Goal: Task Accomplishment & Management: Use online tool/utility

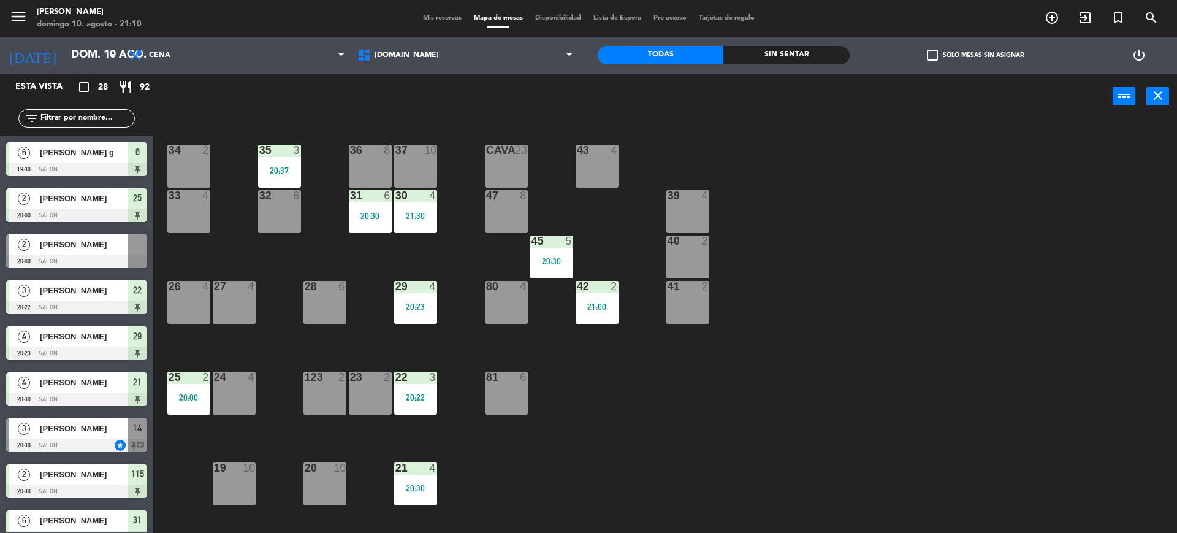
click at [65, 115] on input "text" at bounding box center [86, 118] width 95 height 13
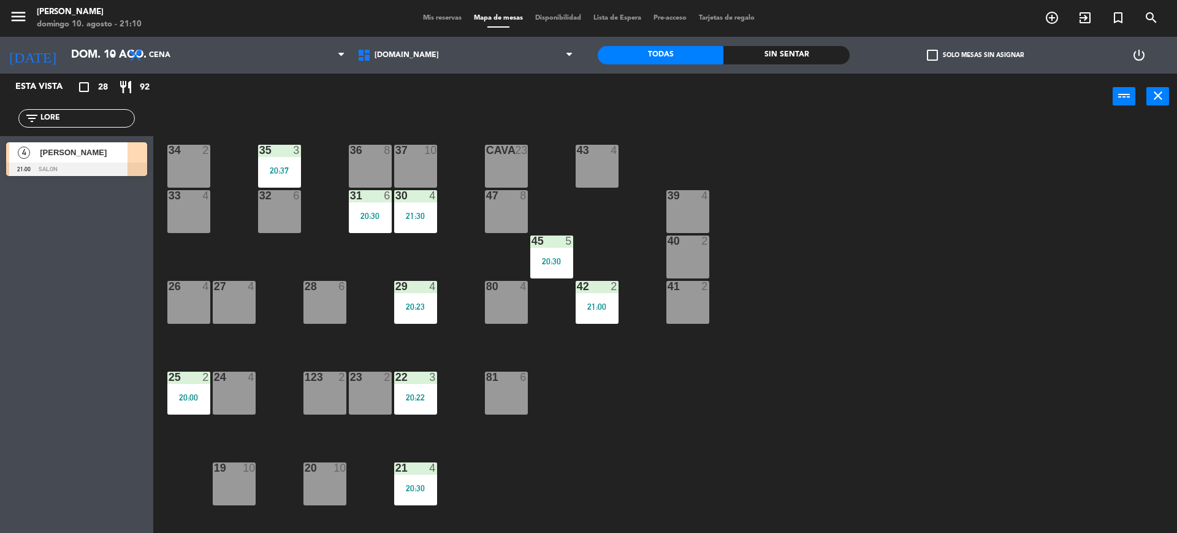
type input "LORE"
drag, startPoint x: 993, startPoint y: 287, endPoint x: 964, endPoint y: 294, distance: 30.2
click at [989, 287] on div "34 2 35 3 20:37 36 8 43 4 37 10 CAVA 23 33 4 32 6 31 6 20:30 30 4 21:30 47 8 39…" at bounding box center [671, 329] width 1012 height 413
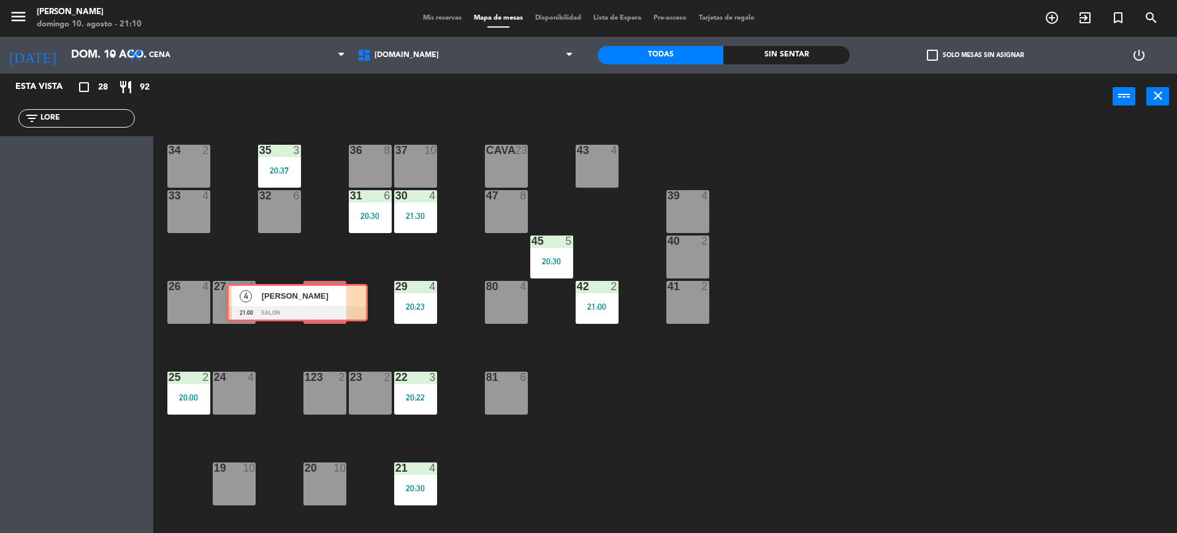
drag, startPoint x: 121, startPoint y: 154, endPoint x: 341, endPoint y: 296, distance: 262.1
click at [341, 296] on ng-component "menu [PERSON_NAME][DATE] 10. agosto - 21:10 Mis reservas Mapa de mesas Disponib…" at bounding box center [588, 266] width 1177 height 533
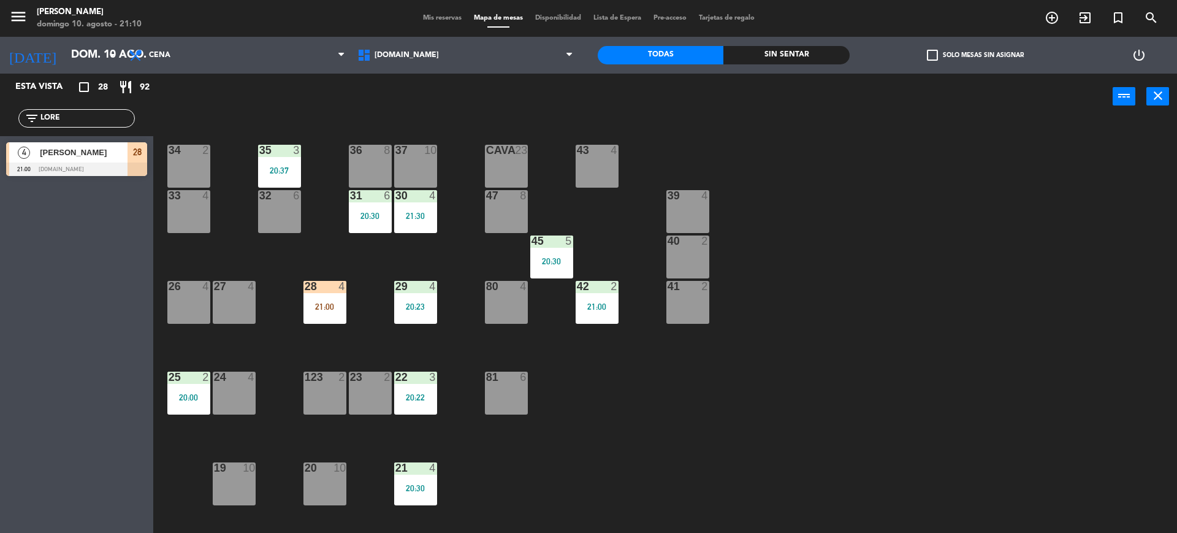
click at [337, 295] on div "28 4 21:00" at bounding box center [324, 302] width 43 height 43
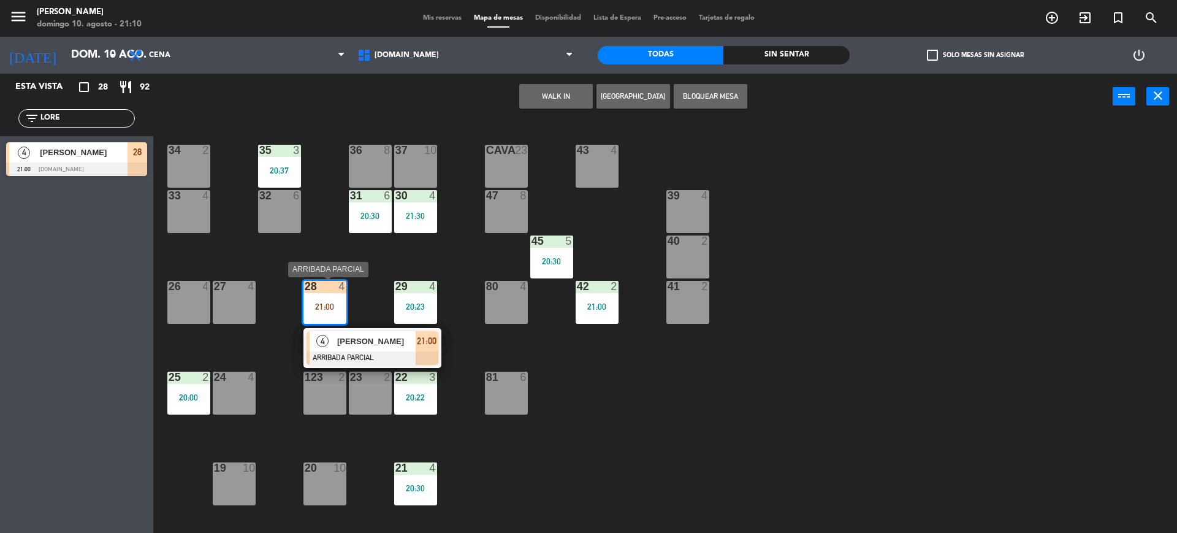
click at [362, 349] on div "[PERSON_NAME]" at bounding box center [376, 341] width 80 height 20
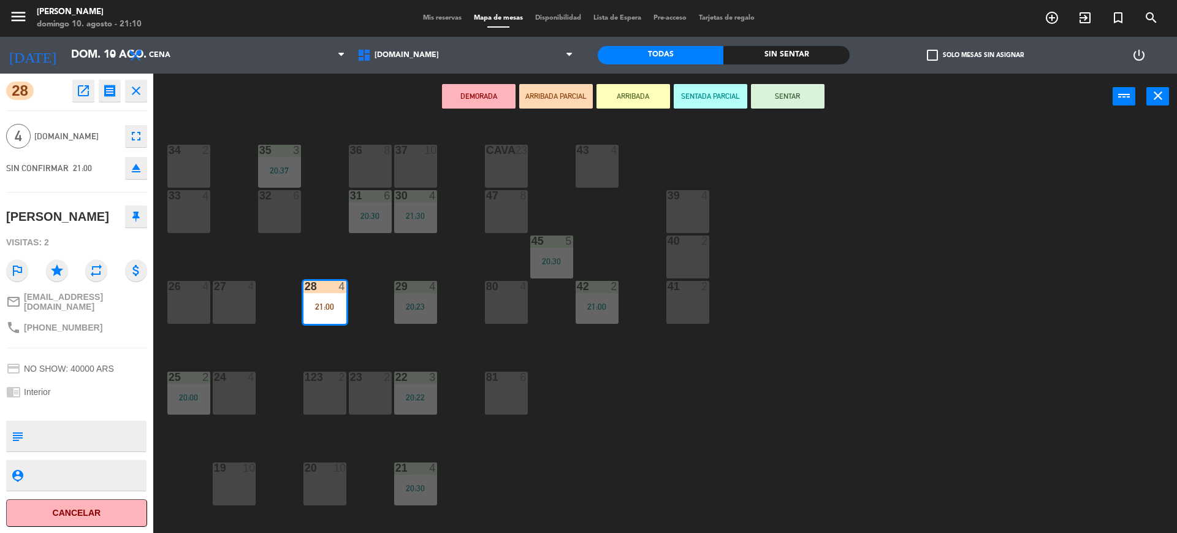
click at [757, 101] on button "SENTAR" at bounding box center [788, 96] width 74 height 25
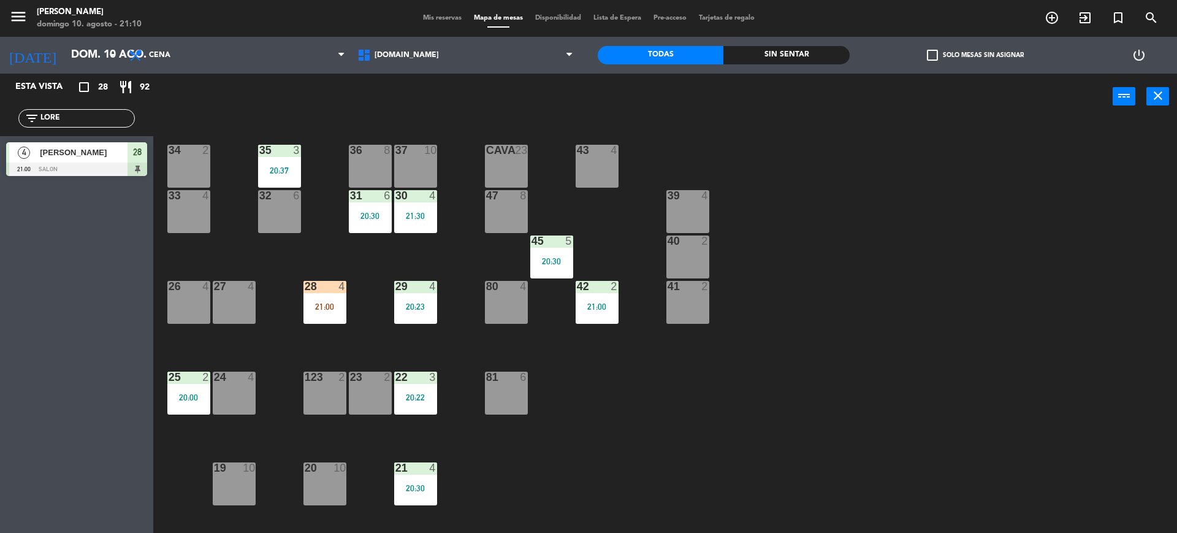
drag, startPoint x: 804, startPoint y: 124, endPoint x: 384, endPoint y: 175, distance: 423.5
click at [803, 126] on div "34 2 35 3 20:37 36 8 43 4 37 10 CAVA 23 33 4 32 6 31 6 20:30 30 4 21:30 47 8 39…" at bounding box center [671, 329] width 1012 height 413
click at [94, 123] on input "LORE" at bounding box center [86, 118] width 95 height 13
type input "L"
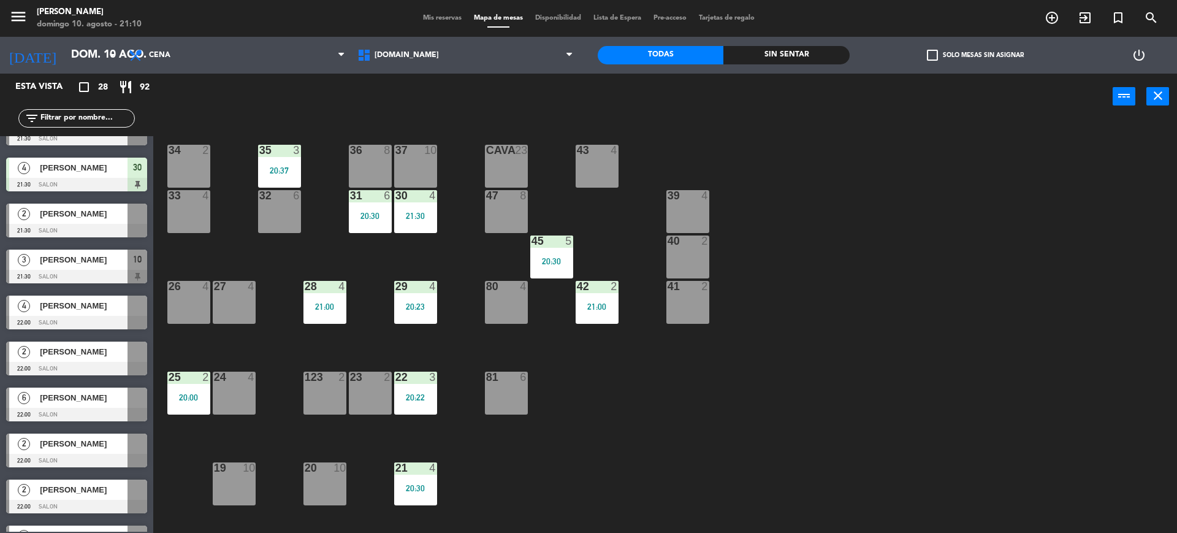
scroll to position [892, 0]
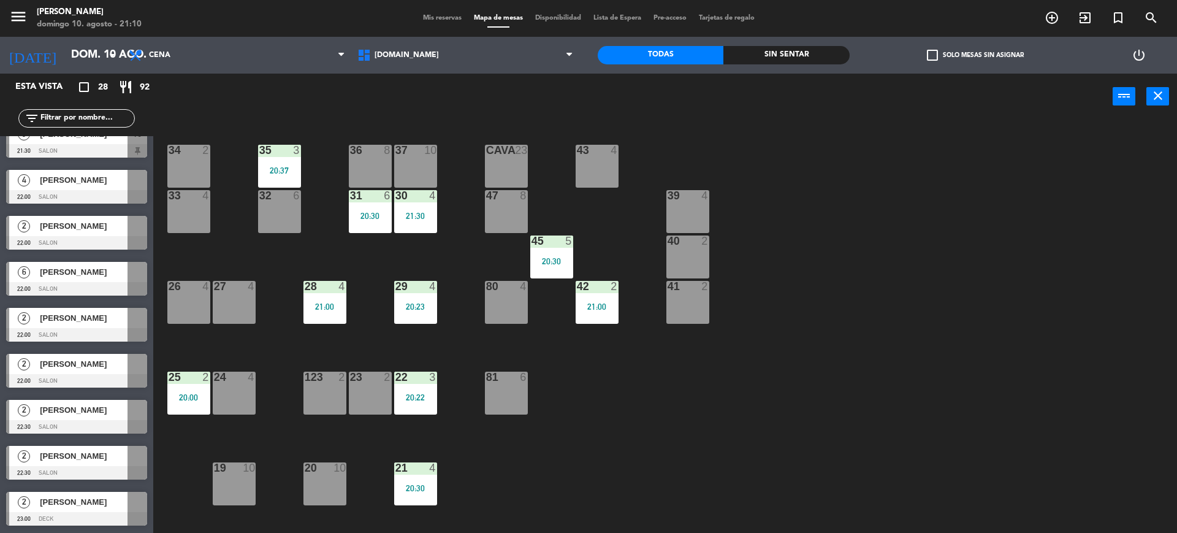
drag, startPoint x: 137, startPoint y: 257, endPoint x: 994, endPoint y: 237, distance: 857.0
click at [994, 237] on div "34 2 35 3 20:37 36 8 43 4 37 10 CAVA 23 33 4 32 6 31 6 20:30 30 4 21:30 47 8 39…" at bounding box center [671, 329] width 1012 height 413
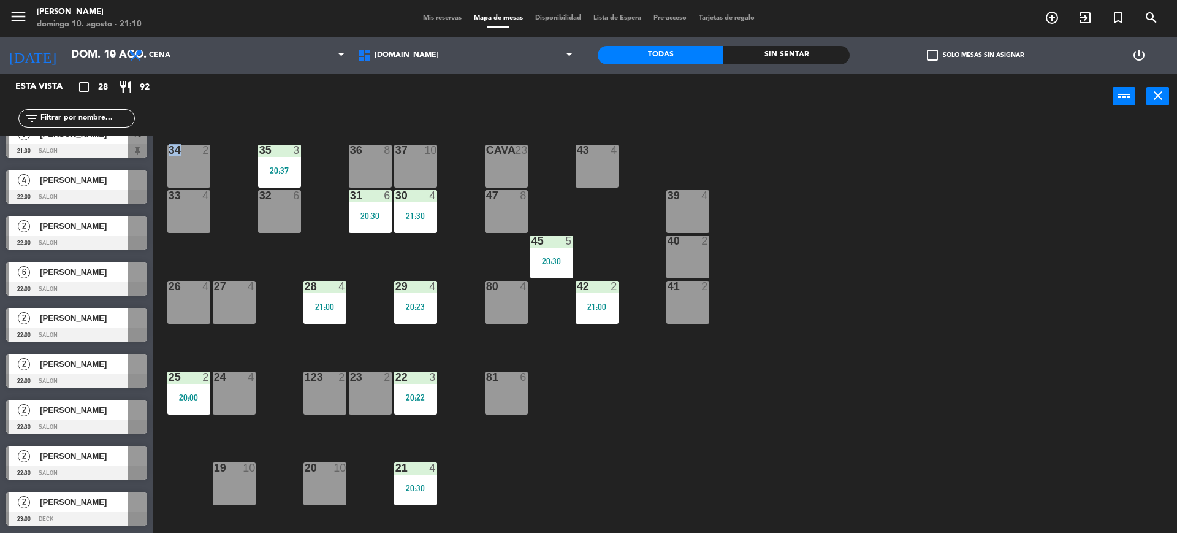
click at [1000, 235] on div "34 2 35 3 20:37 36 8 43 4 37 10 CAVA 23 33 4 32 6 31 6 20:30 30 4 21:30 47 8 39…" at bounding box center [671, 329] width 1012 height 413
click at [116, 121] on input "text" at bounding box center [86, 118] width 95 height 13
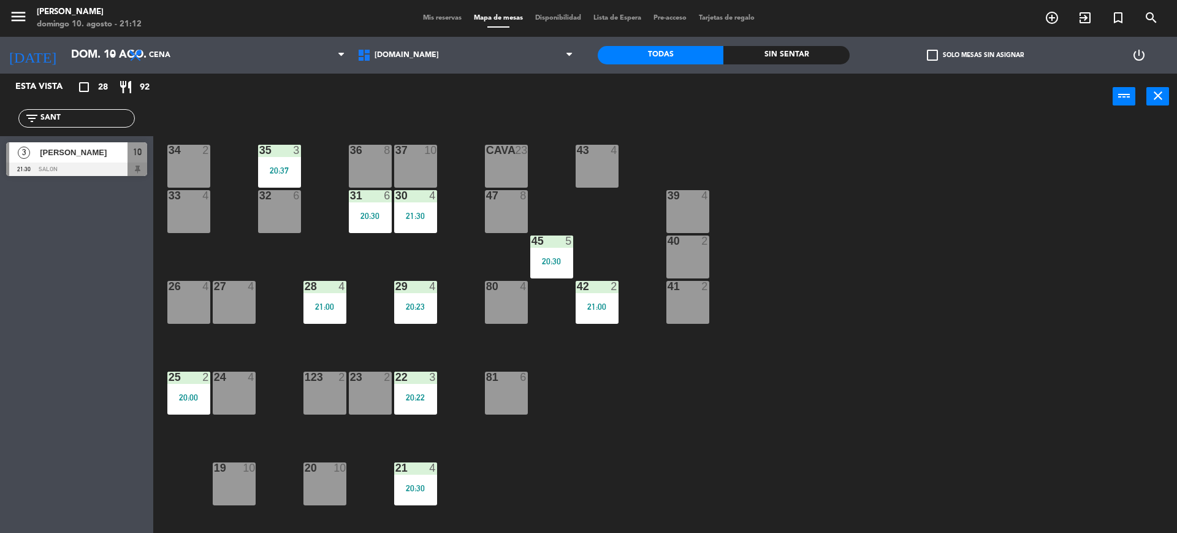
type input "SANT"
click at [821, 208] on div "34 2 35 3 20:37 36 8 43 4 37 10 CAVA 23 33 4 32 6 31 6 20:30 30 4 21:30 47 8 39…" at bounding box center [671, 329] width 1012 height 413
click at [102, 153] on span "[PERSON_NAME]" at bounding box center [84, 152] width 88 height 13
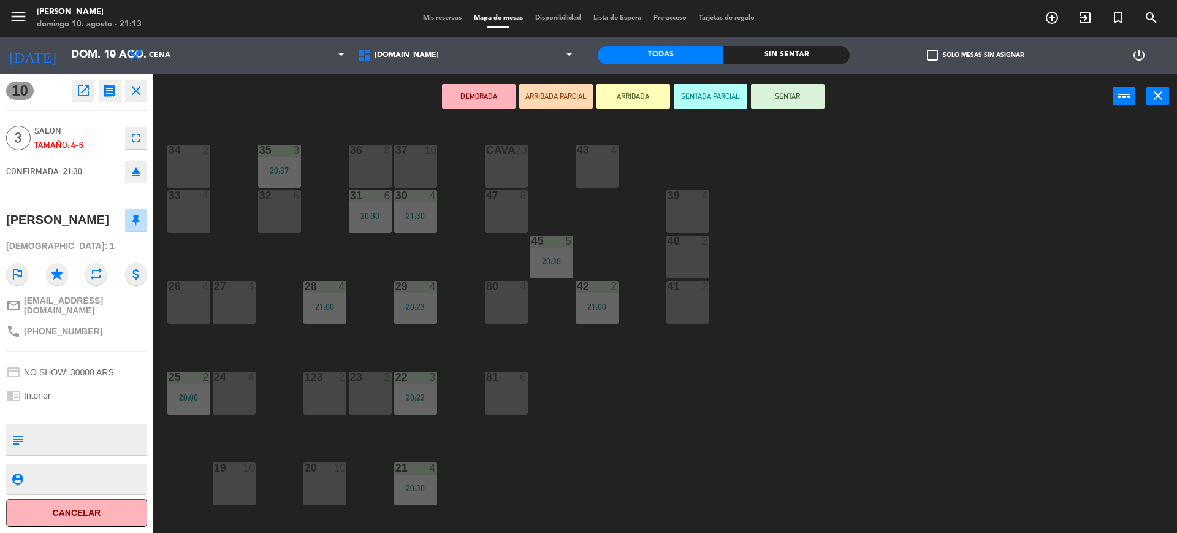
click at [232, 393] on div "24 4" at bounding box center [234, 392] width 43 height 43
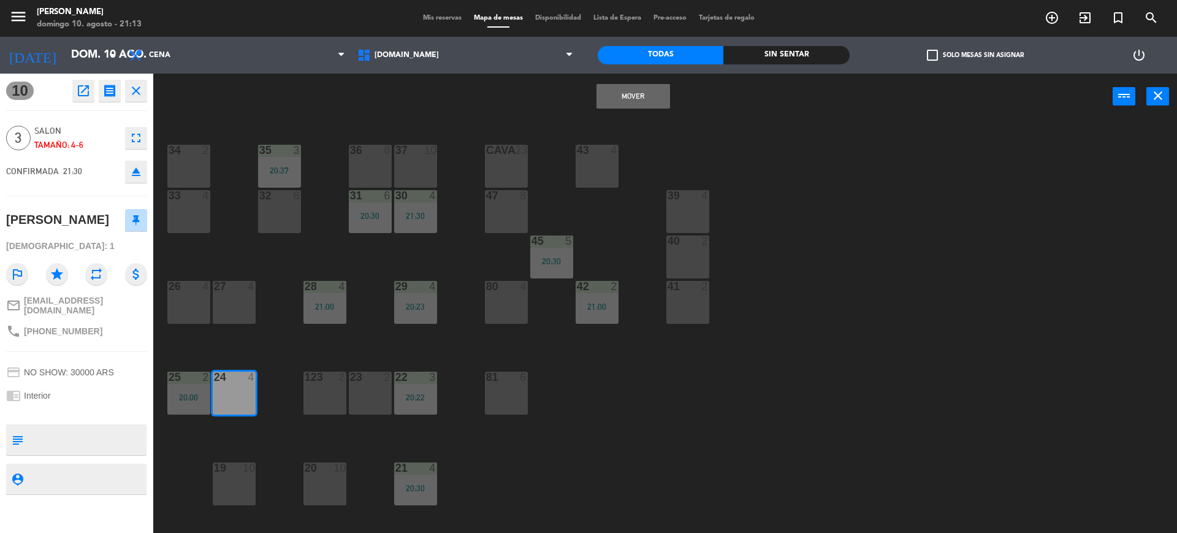
drag, startPoint x: 631, startPoint y: 94, endPoint x: 609, endPoint y: 112, distance: 28.8
click at [635, 94] on button "Mover" at bounding box center [633, 96] width 74 height 25
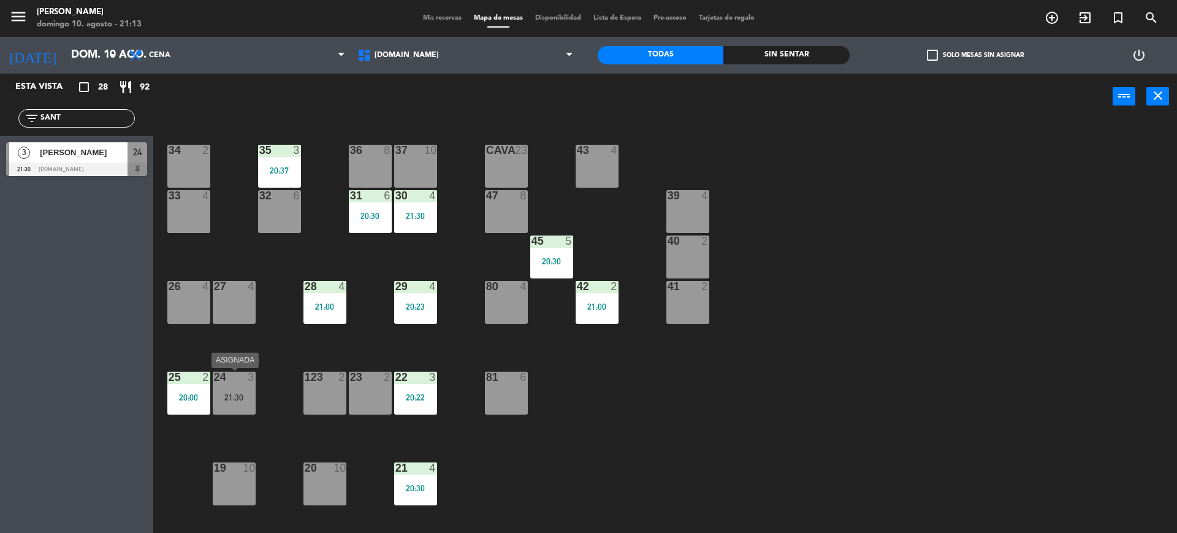
click at [232, 393] on div "21:30" at bounding box center [234, 397] width 43 height 9
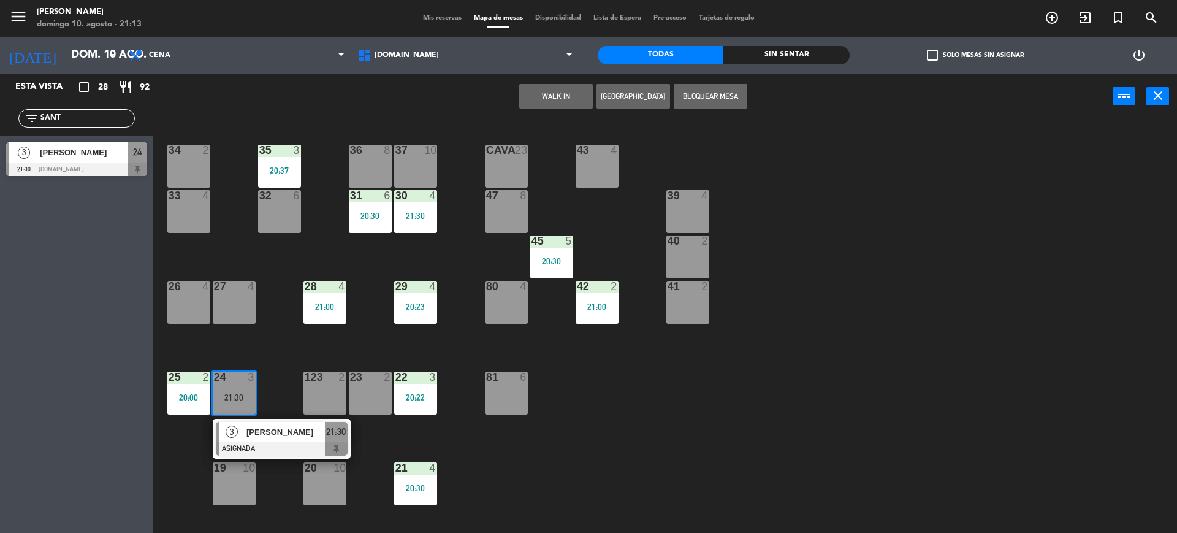
click at [274, 442] on div at bounding box center [282, 448] width 132 height 13
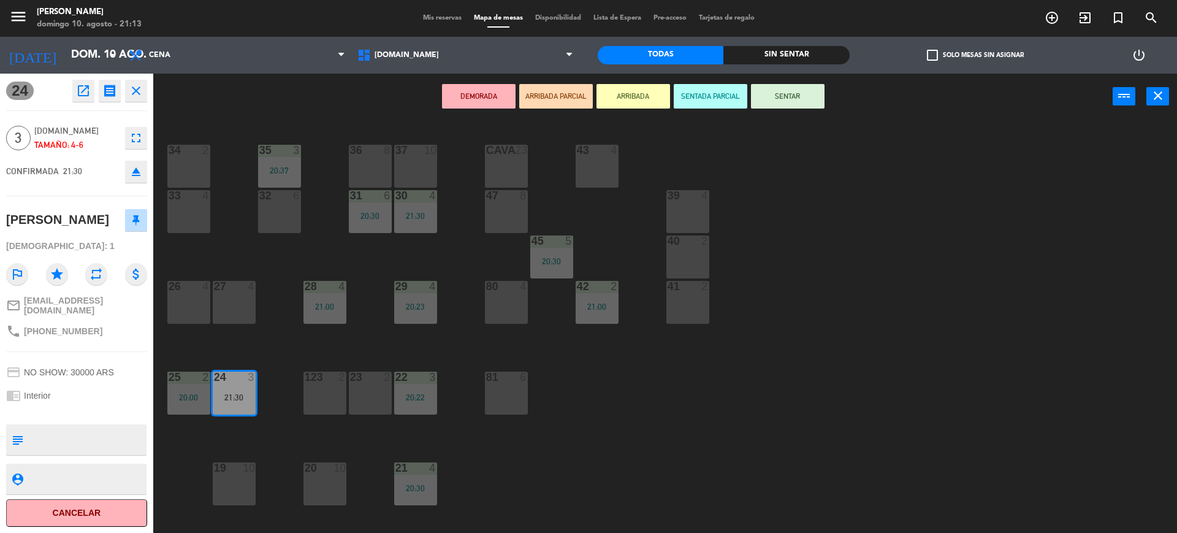
click at [781, 95] on button "SENTAR" at bounding box center [788, 96] width 74 height 25
click at [902, 220] on div "34 2 35 3 20:37 36 8 43 4 37 10 CAVA 23 33 4 32 6 31 6 20:30 30 4 21:30 47 8 39…" at bounding box center [671, 329] width 1012 height 413
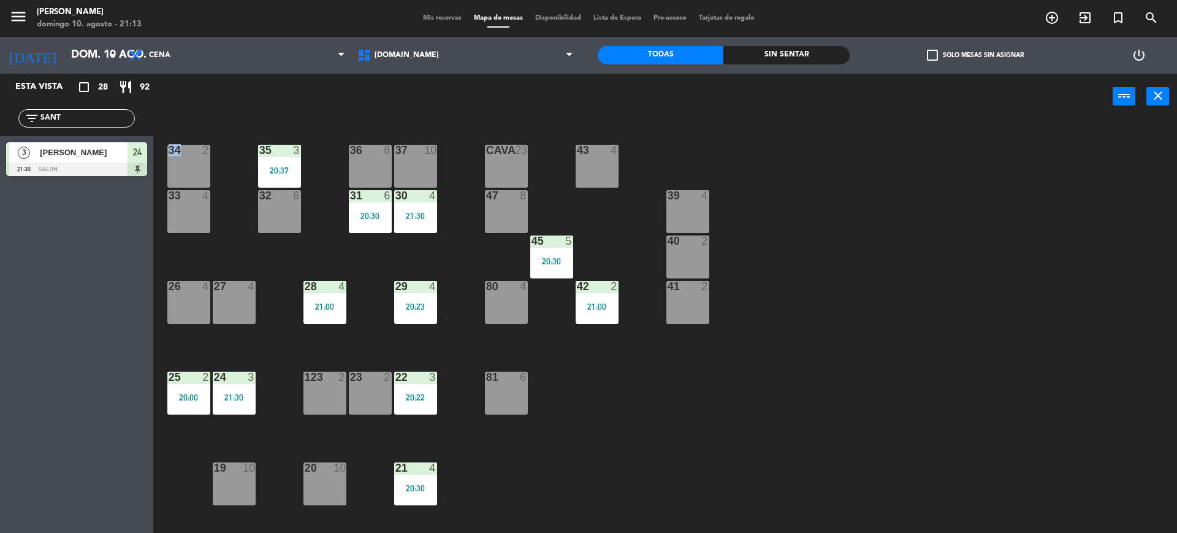
drag, startPoint x: 902, startPoint y: 220, endPoint x: 115, endPoint y: 215, distance: 786.9
click at [901, 220] on div "34 2 35 3 20:37 36 8 43 4 37 10 CAVA 23 33 4 32 6 31 6 20:30 30 4 21:30 47 8 39…" at bounding box center [671, 329] width 1012 height 413
click at [87, 114] on input "SANT" at bounding box center [86, 118] width 95 height 13
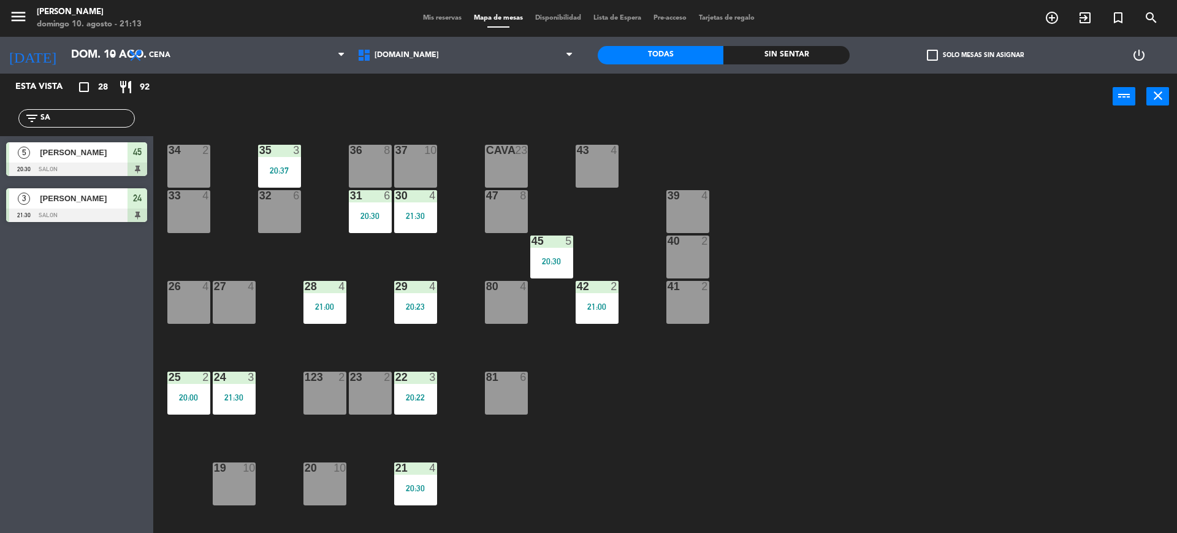
type input "S"
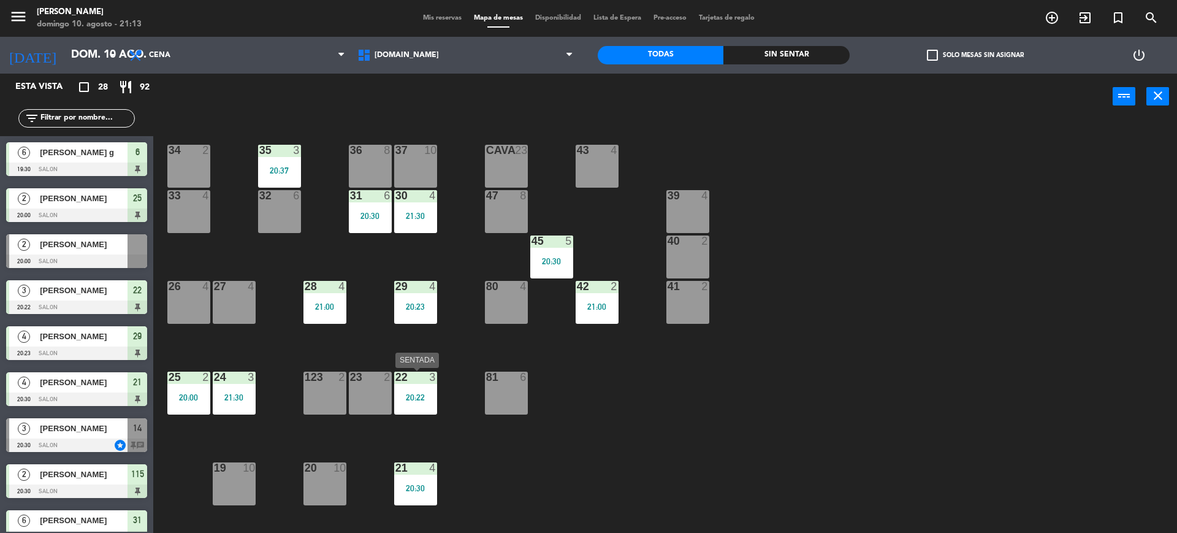
scroll to position [332, 0]
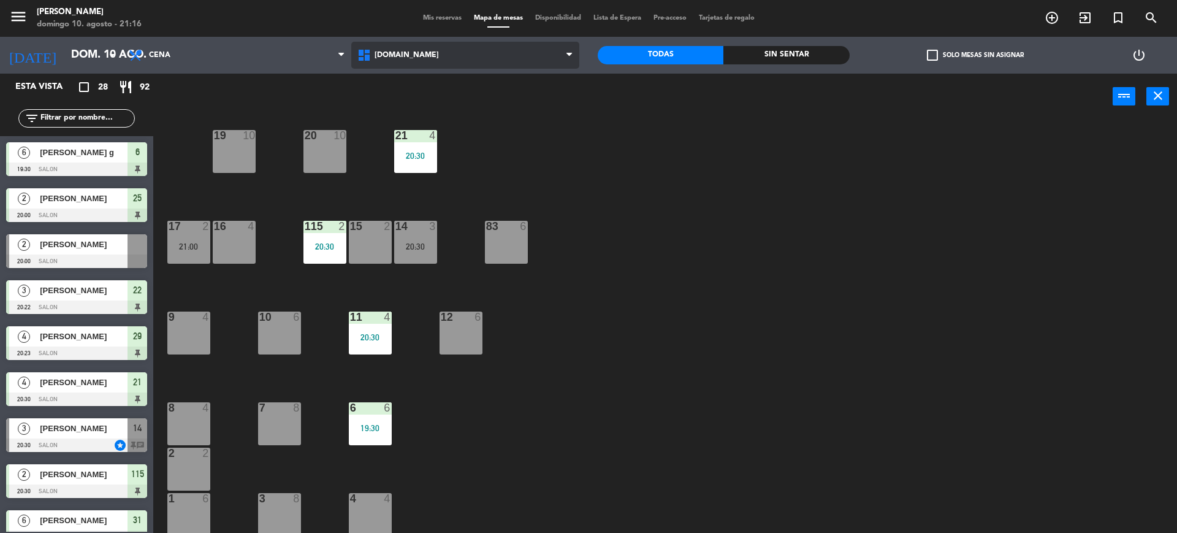
click at [469, 64] on span "[DOMAIN_NAME]" at bounding box center [465, 55] width 229 height 27
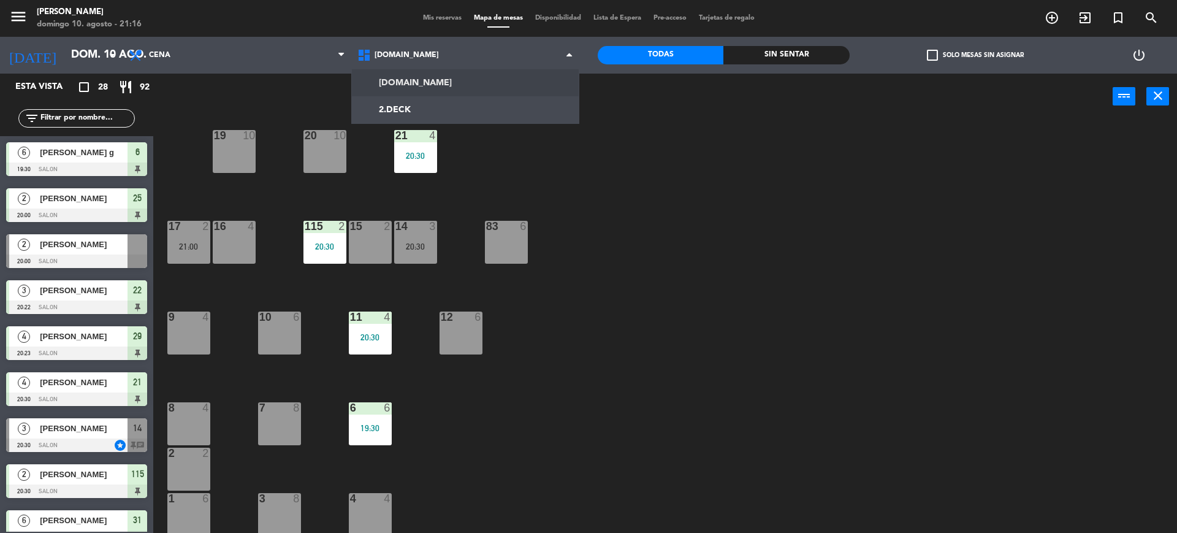
click at [909, 370] on div "34 2 35 3 20:37 36 8 43 4 37 10 CAVA 23 33 4 32 6 31 6 20:30 30 4 21:30 47 8 39…" at bounding box center [671, 329] width 1012 height 413
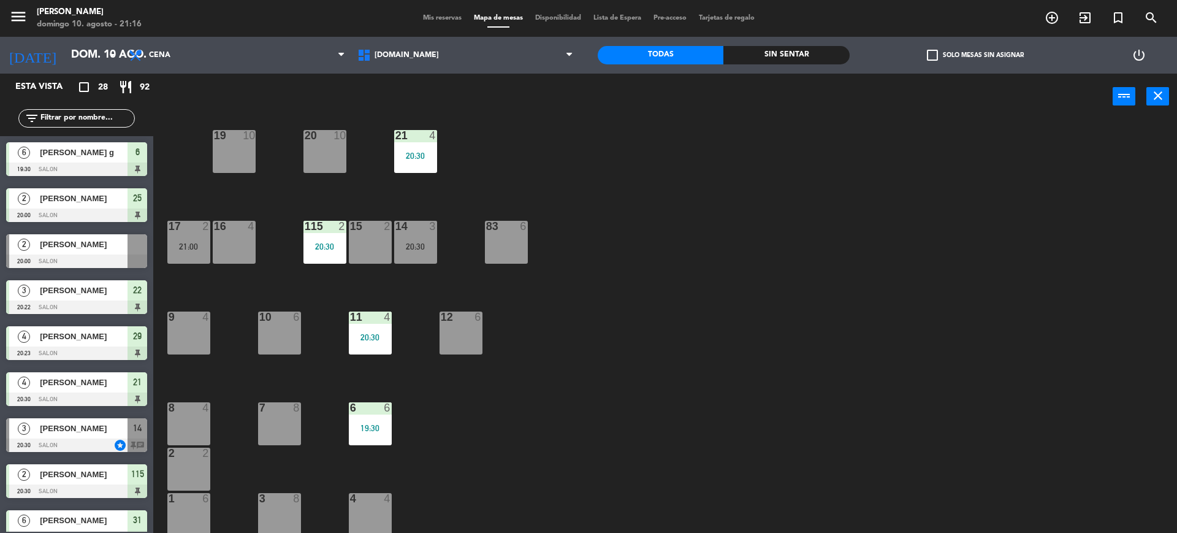
scroll to position [0, 0]
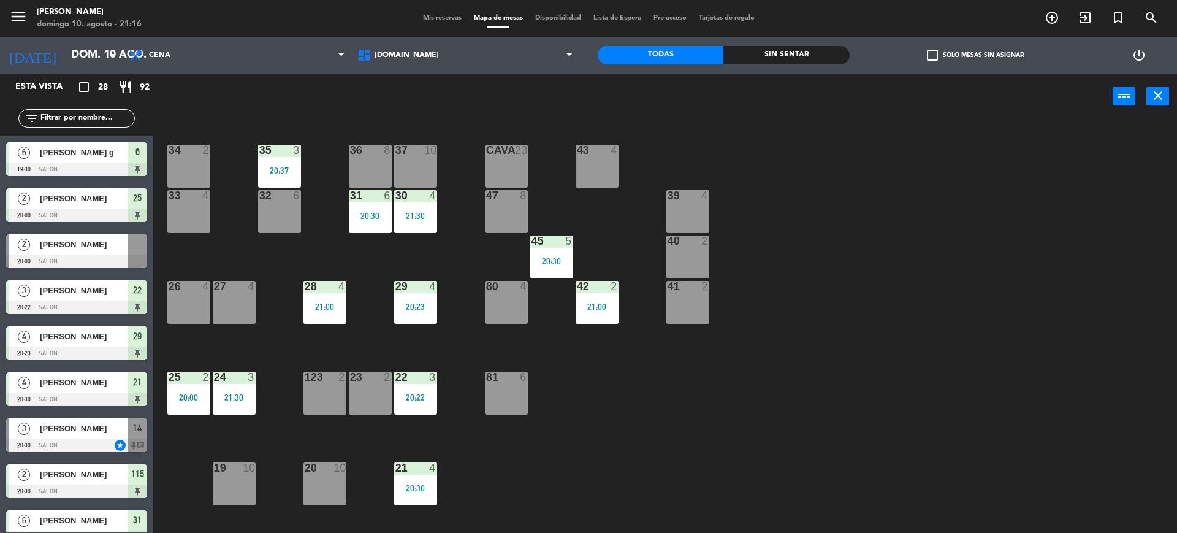
click at [120, 117] on input "text" at bounding box center [86, 118] width 95 height 13
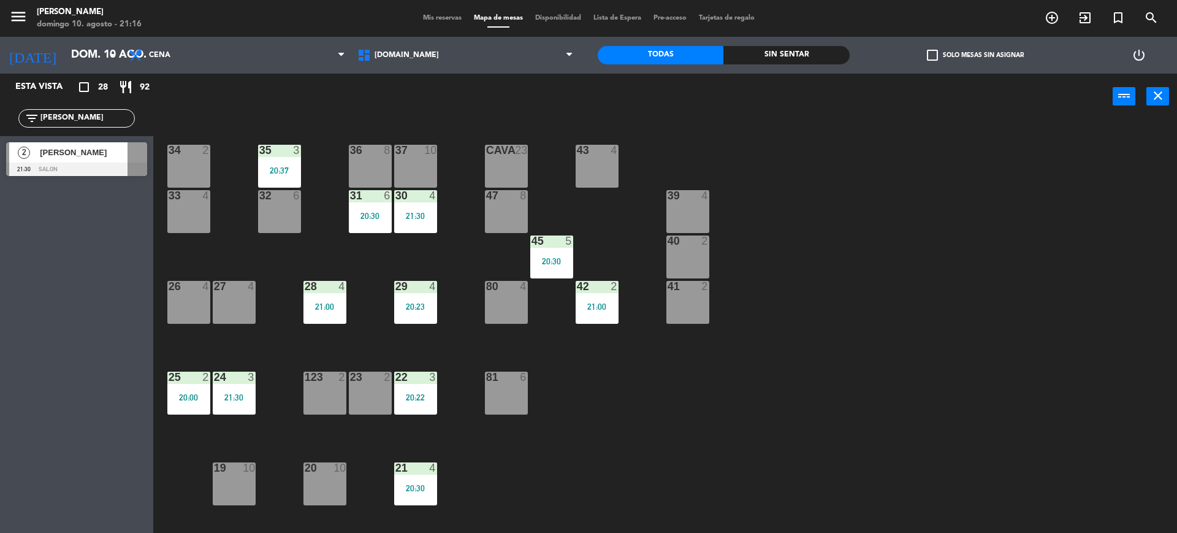
type input "[PERSON_NAME]"
click at [921, 191] on div "34 2 35 3 20:37 36 8 43 4 37 10 CAVA 23 33 4 32 6 31 6 20:30 30 4 21:30 47 8 39…" at bounding box center [671, 329] width 1012 height 413
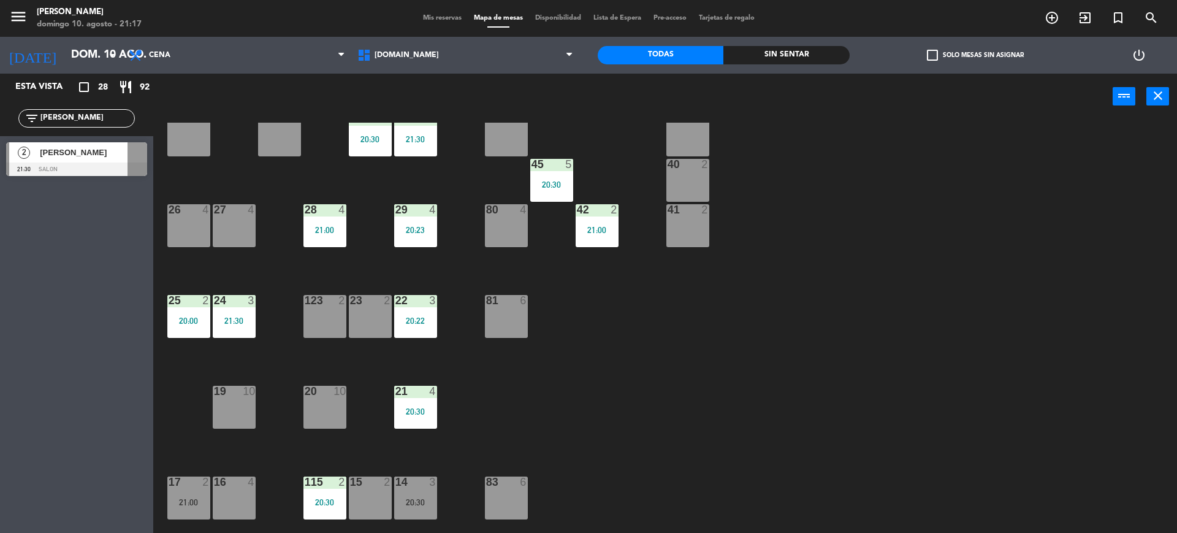
scroll to position [153, 0]
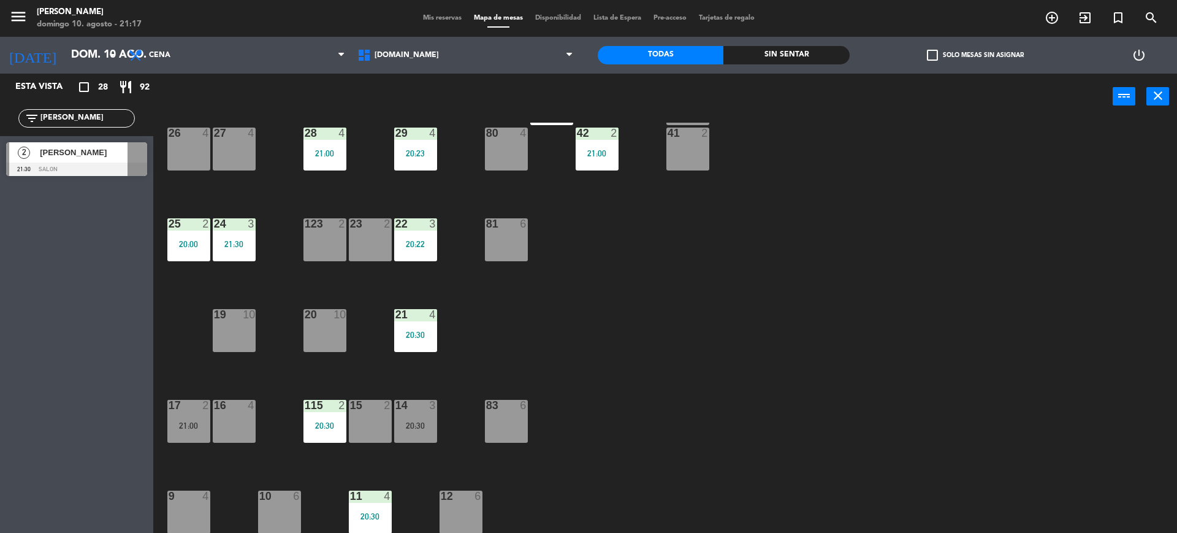
click at [207, 424] on div "21:00" at bounding box center [188, 425] width 43 height 9
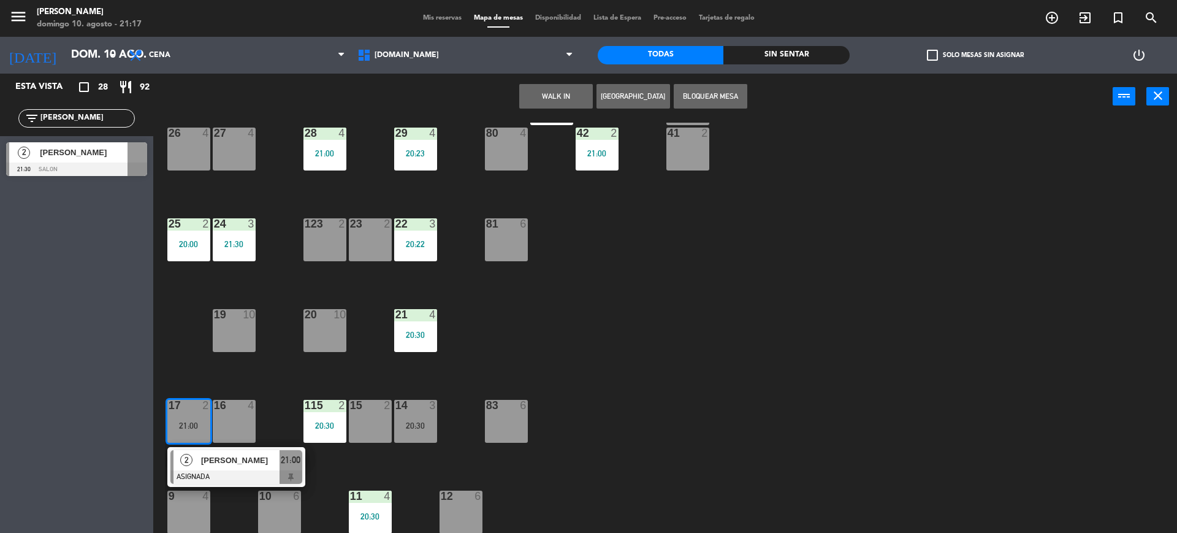
click at [248, 323] on div "19 10" at bounding box center [234, 330] width 43 height 43
click at [541, 93] on button "Mover" at bounding box center [517, 96] width 74 height 25
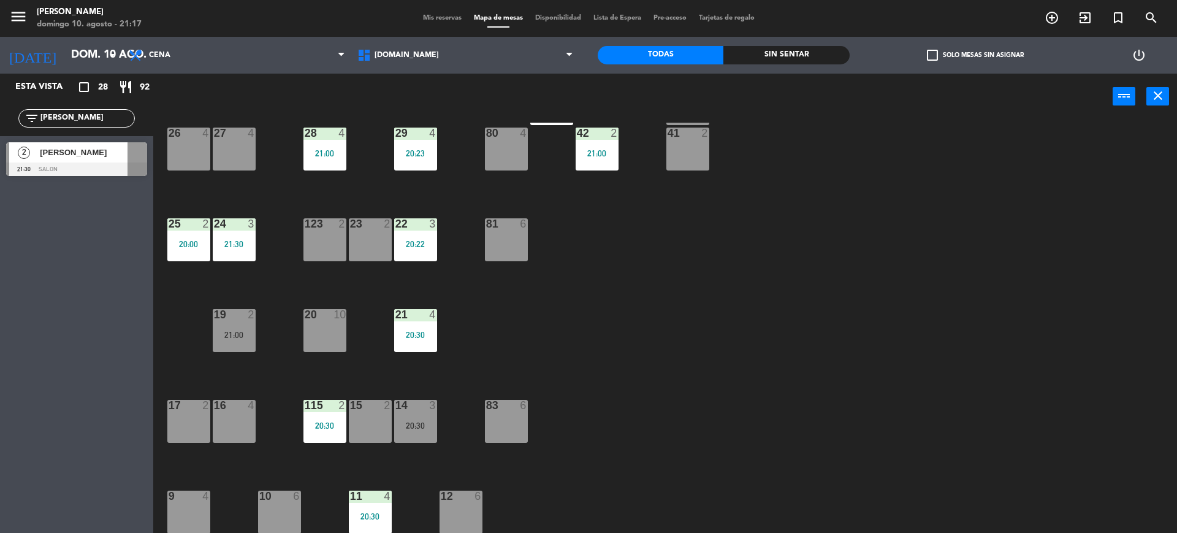
scroll to position [0, 0]
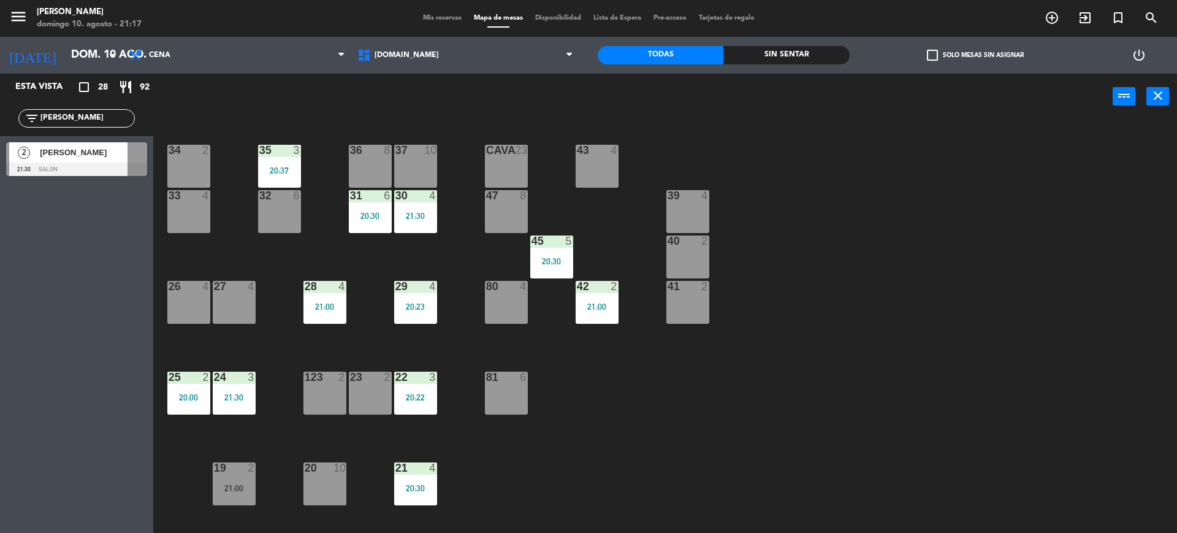
click at [199, 214] on div "33 4" at bounding box center [188, 211] width 43 height 43
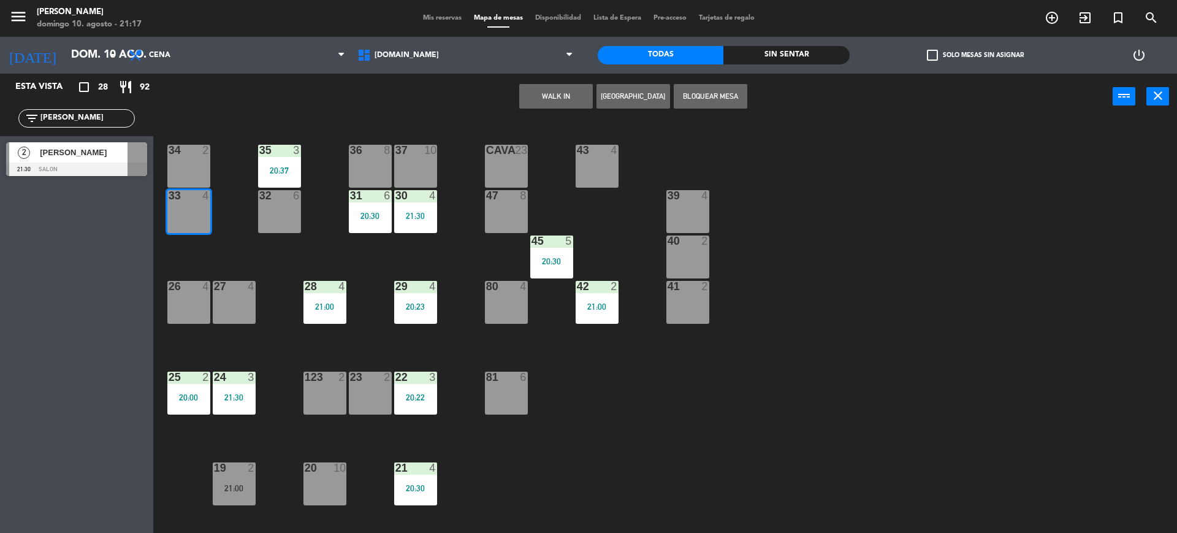
click at [198, 153] on div at bounding box center [188, 150] width 20 height 11
click at [440, 273] on div "34 2 35 3 20:37 36 8 43 4 37 10 CAVA 23 33 4 32 6 31 6 20:30 30 4 21:30 47 8 39…" at bounding box center [671, 329] width 1012 height 413
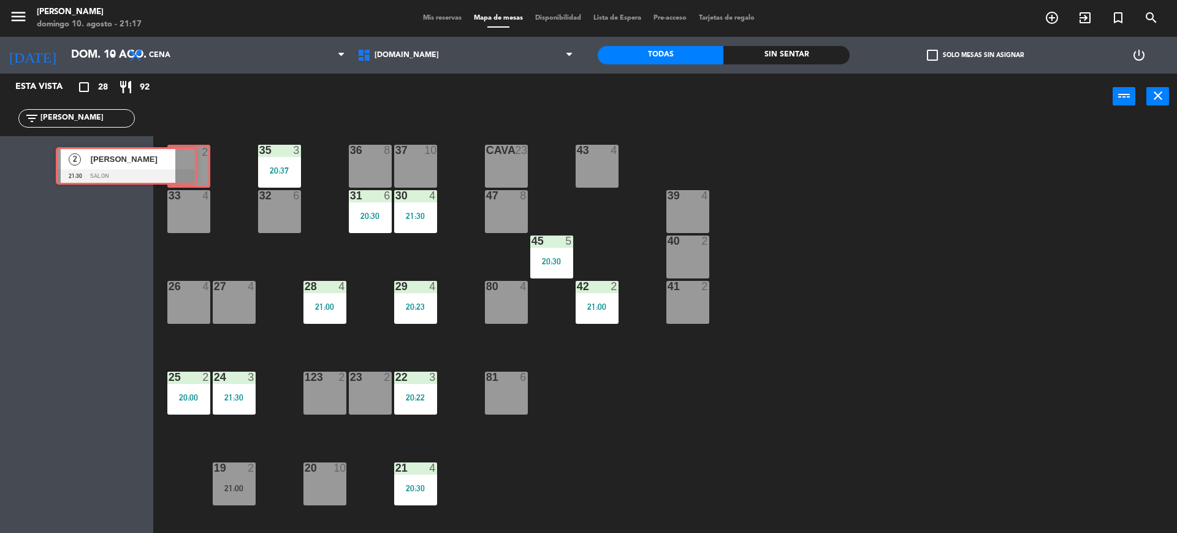
drag, startPoint x: 127, startPoint y: 158, endPoint x: 181, endPoint y: 163, distance: 54.8
click at [181, 163] on ng-component "menu [PERSON_NAME][DATE] 10. agosto - 21:17 Mis reservas Mapa de mesas Disponib…" at bounding box center [588, 266] width 1177 height 533
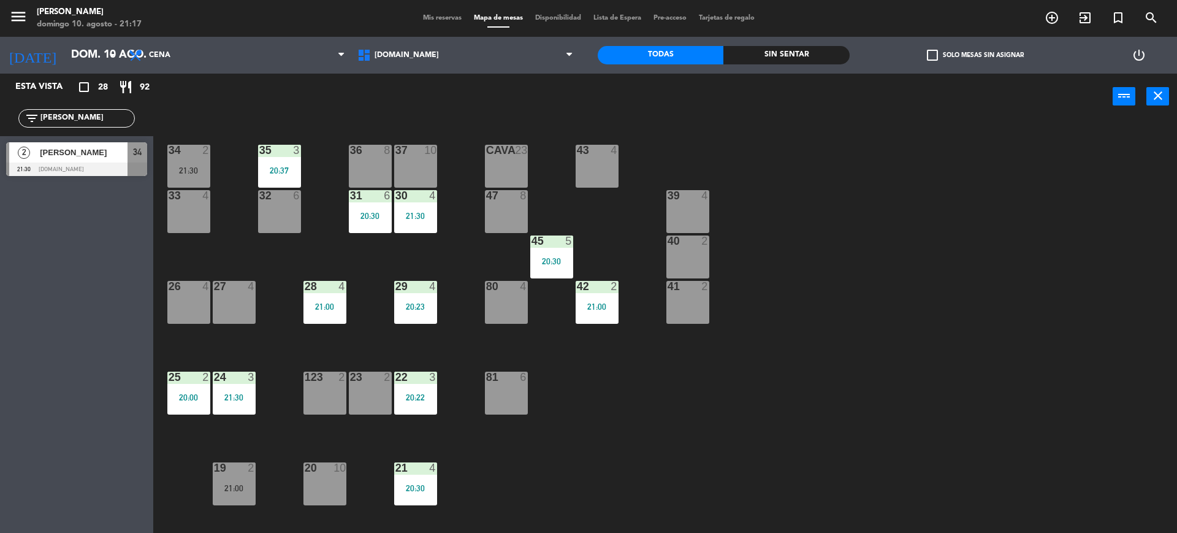
click at [186, 163] on div "34 2 21:30" at bounding box center [188, 166] width 43 height 43
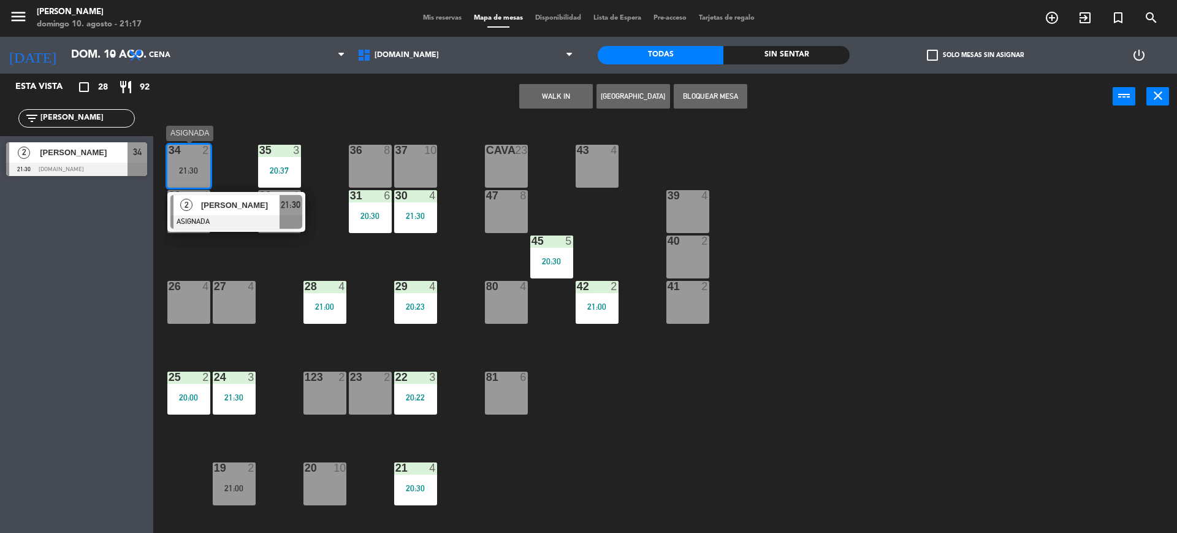
click at [232, 207] on span "[PERSON_NAME]" at bounding box center [240, 205] width 78 height 13
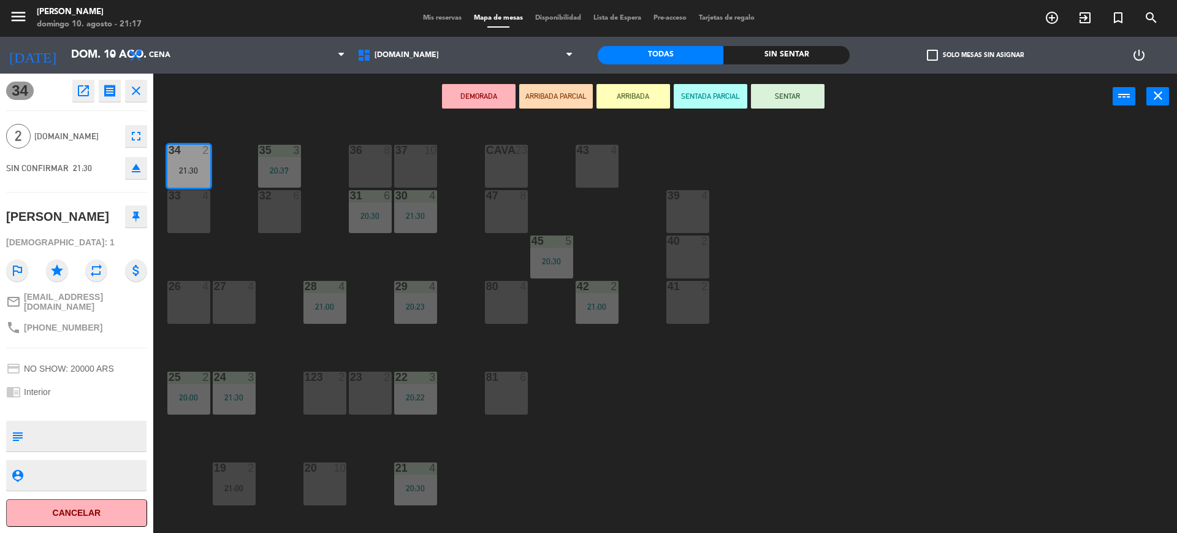
click at [818, 96] on button "SENTAR" at bounding box center [788, 96] width 74 height 25
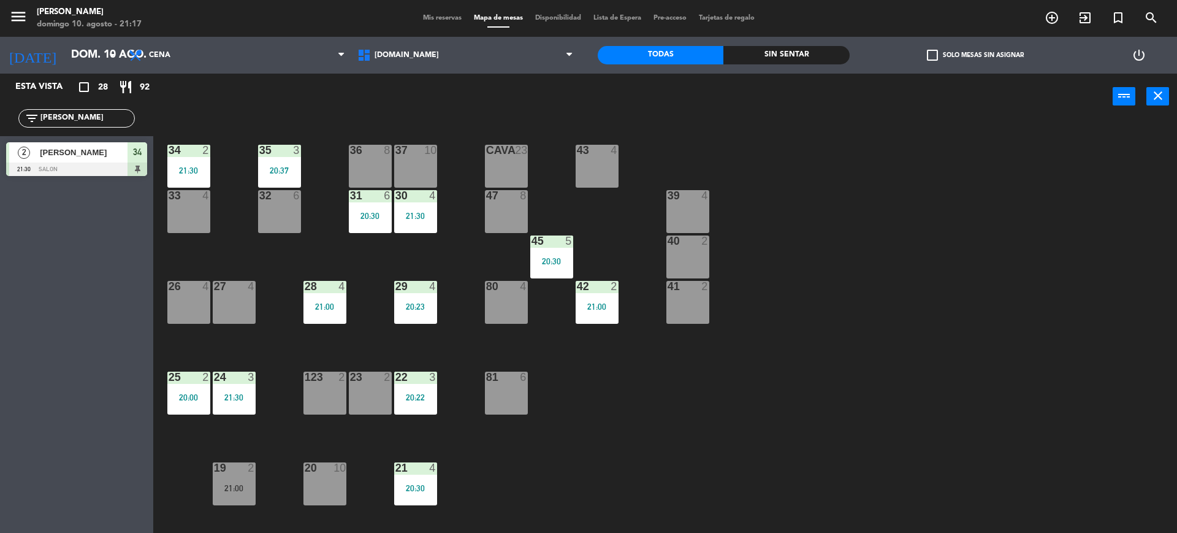
click at [903, 221] on div "34 2 21:30 35 3 20:37 36 8 43 4 37 10 CAVA 23 33 4 32 6 31 6 20:30 30 4 21:30 4…" at bounding box center [671, 329] width 1012 height 413
click at [118, 118] on input "[PERSON_NAME]" at bounding box center [86, 118] width 95 height 13
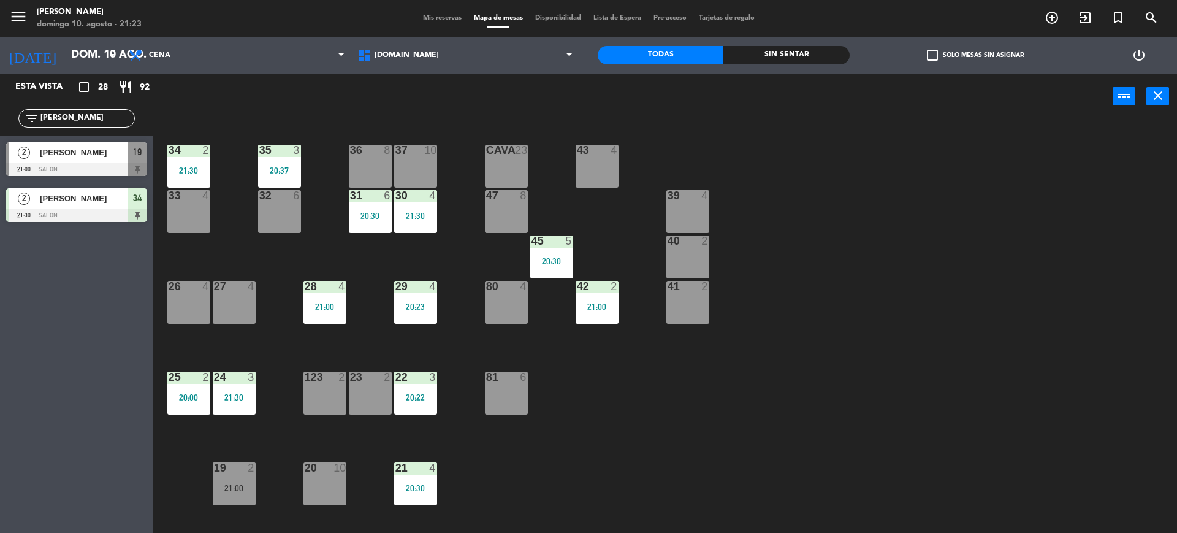
type input "J"
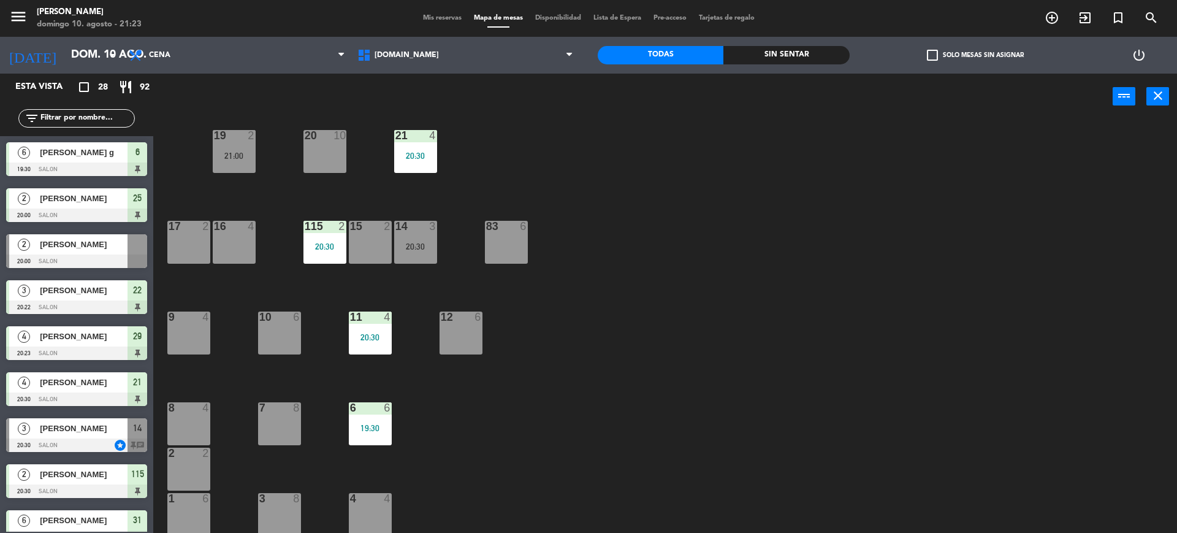
click at [897, 311] on div "34 2 21:30 35 3 20:37 36 8 43 4 37 10 CAVA 23 33 4 32 6 31 6 20:30 30 4 21:30 4…" at bounding box center [671, 329] width 1012 height 413
click at [102, 124] on input "text" at bounding box center [86, 118] width 95 height 13
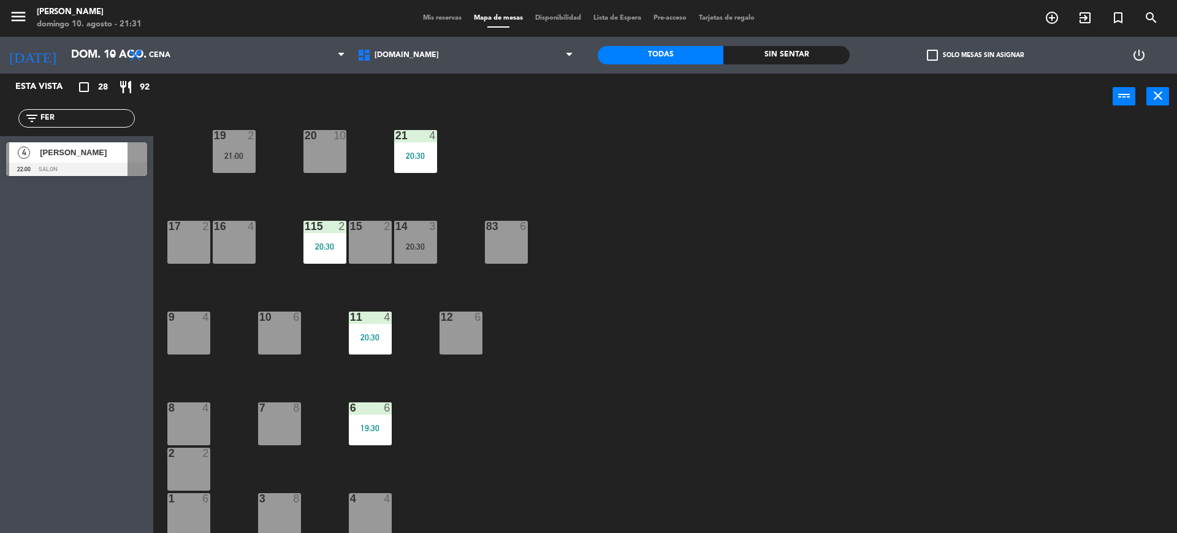
type input "FER"
click at [908, 242] on div "34 2 21:30 35 3 20:37 36 8 43 4 37 10 CAVA 23 33 4 32 6 31 6 20:30 30 4 21:30 4…" at bounding box center [671, 329] width 1012 height 413
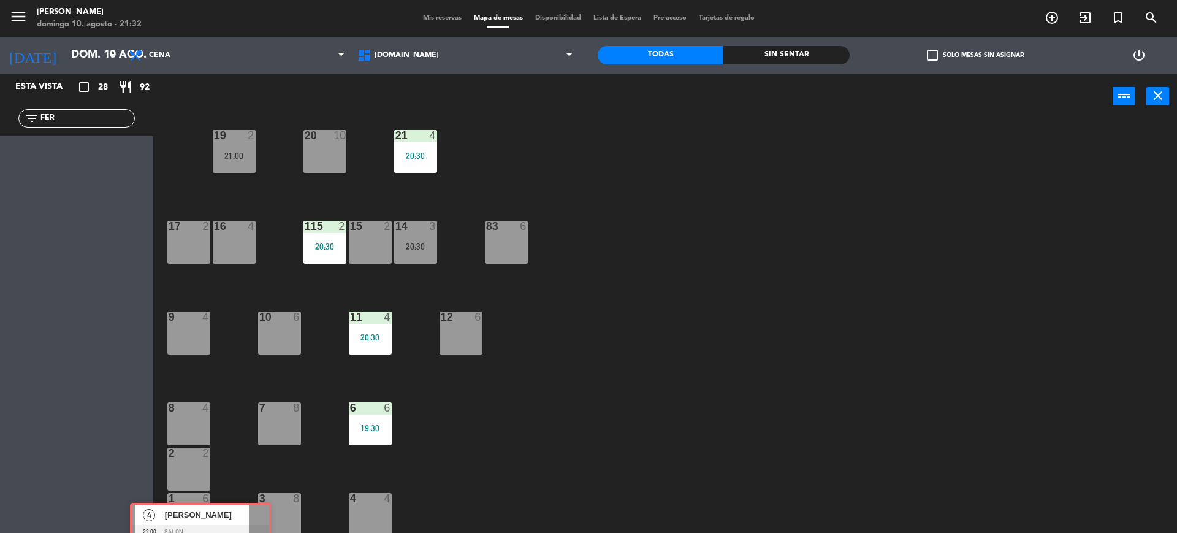
drag, startPoint x: 108, startPoint y: 149, endPoint x: 239, endPoint y: 502, distance: 376.4
click at [239, 502] on ng-component "menu [PERSON_NAME][DATE] 10. agosto - 21:32 Mis reservas Mapa de mesas Disponib…" at bounding box center [588, 266] width 1177 height 533
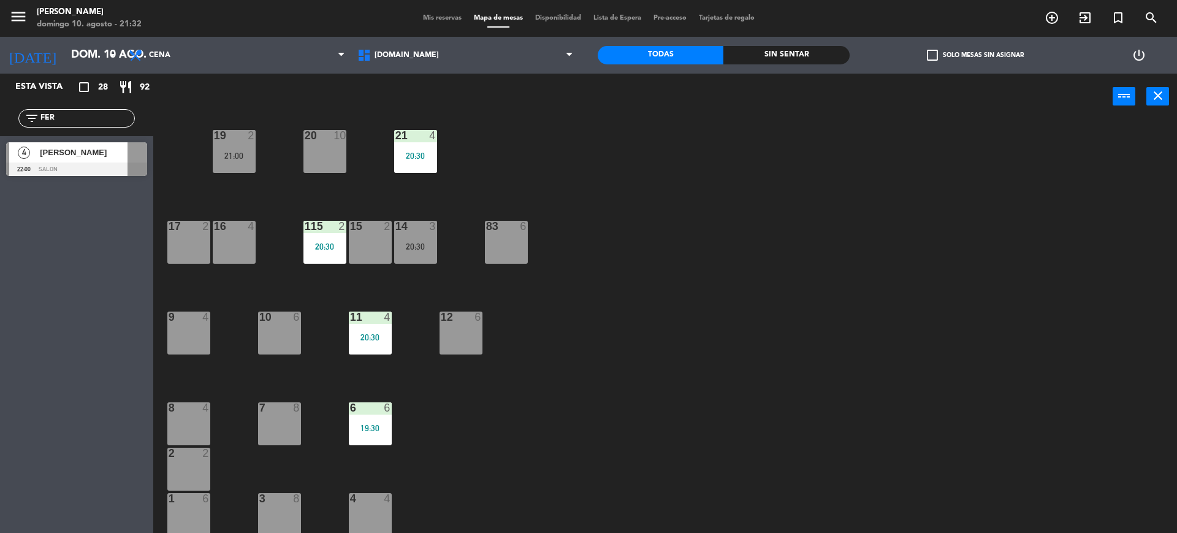
click at [873, 392] on div "34 2 21:30 35 3 20:37 36 8 43 4 37 10 CAVA 23 33 4 32 6 31 6 20:30 30 4 21:30 4…" at bounding box center [671, 329] width 1012 height 413
click at [99, 166] on div at bounding box center [76, 168] width 141 height 13
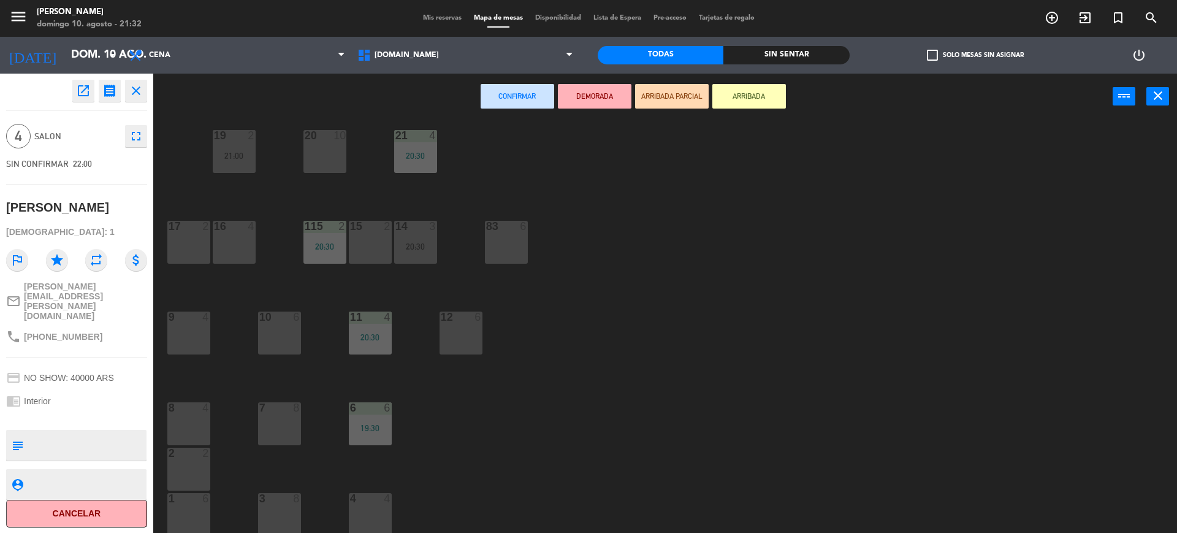
click at [191, 522] on div "1 6" at bounding box center [188, 514] width 43 height 43
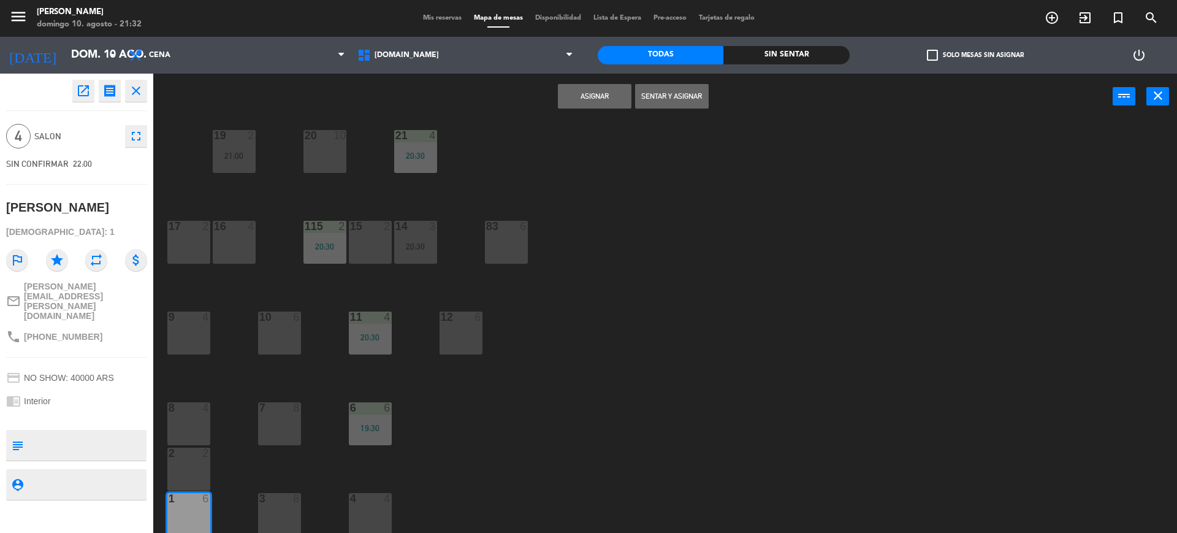
click at [594, 101] on button "Asignar" at bounding box center [595, 96] width 74 height 25
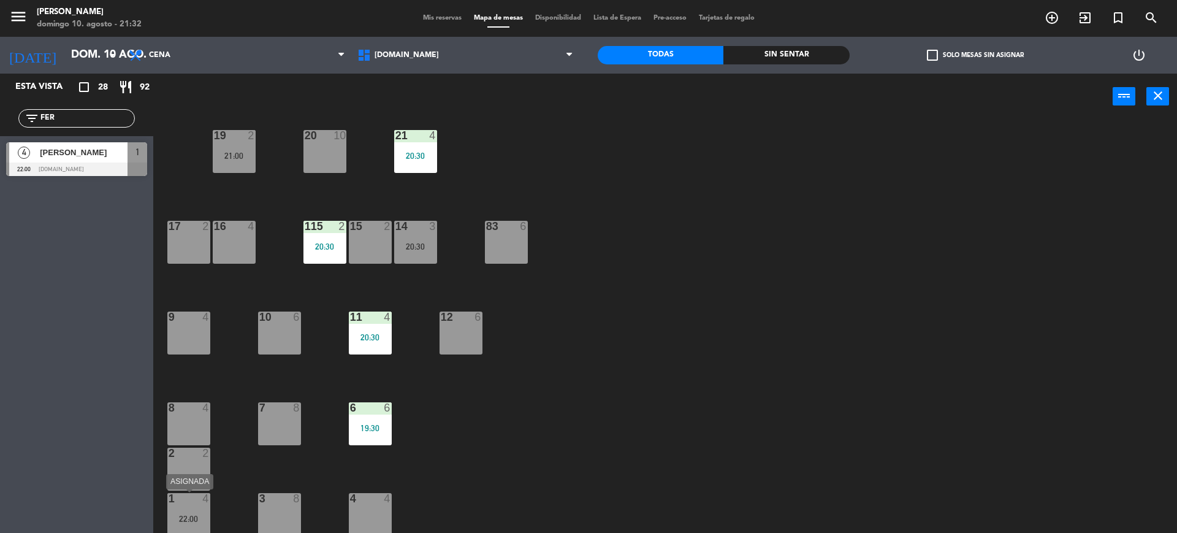
click at [204, 493] on div "4" at bounding box center [205, 498] width 7 height 11
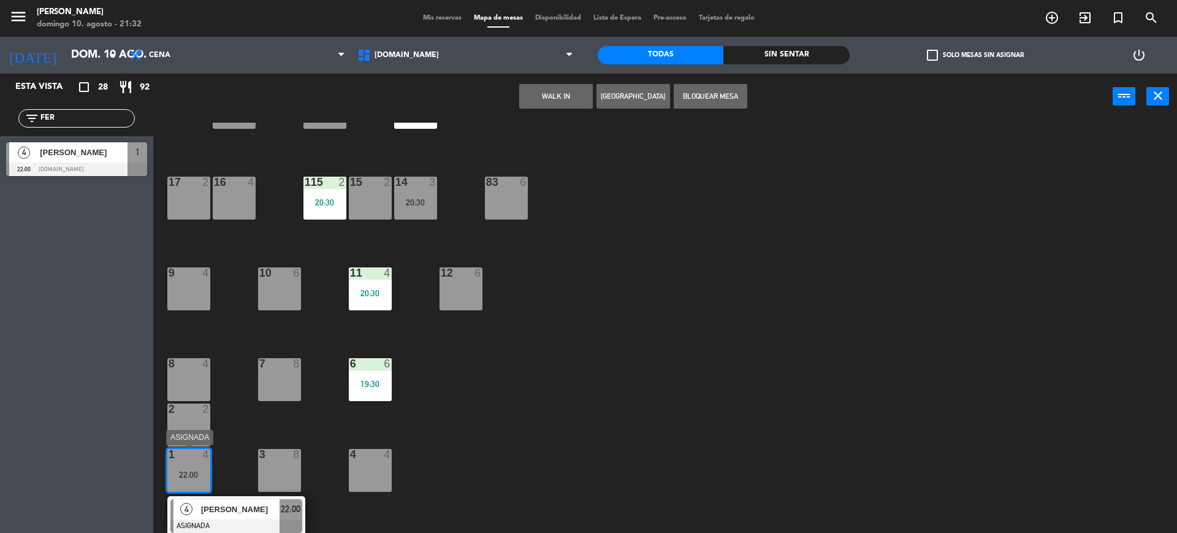
click at [251, 517] on div "[PERSON_NAME]" at bounding box center [240, 509] width 80 height 20
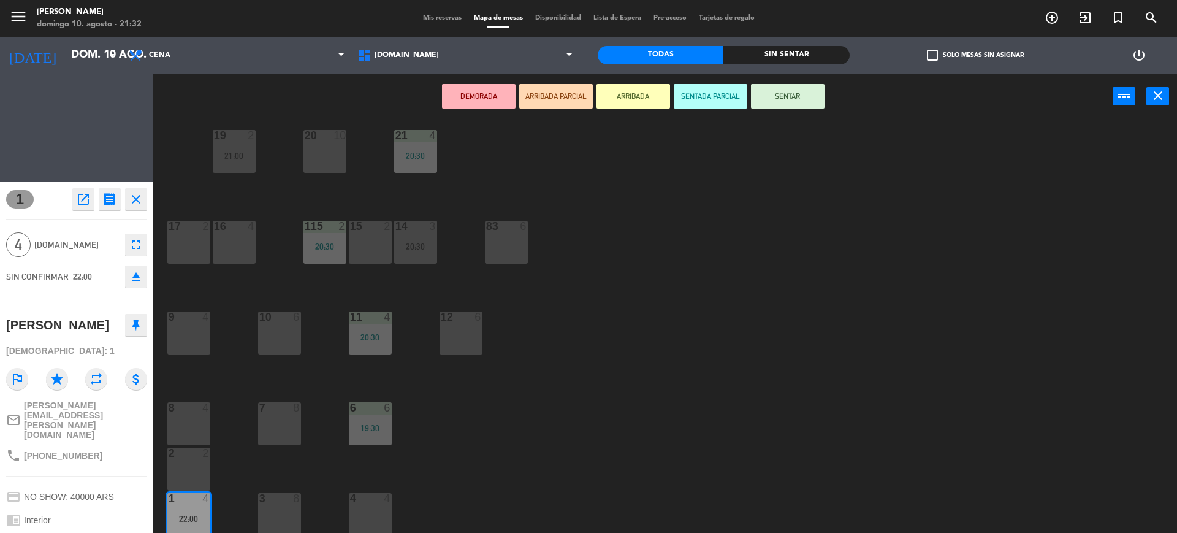
scroll to position [332, 0]
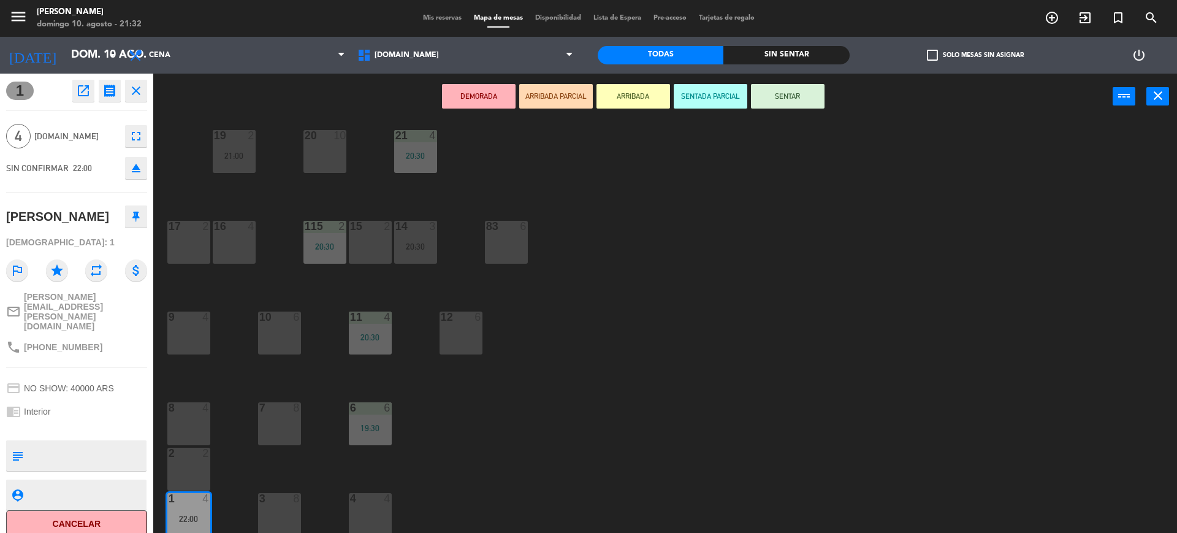
click at [786, 101] on button "SENTAR" at bounding box center [788, 96] width 74 height 25
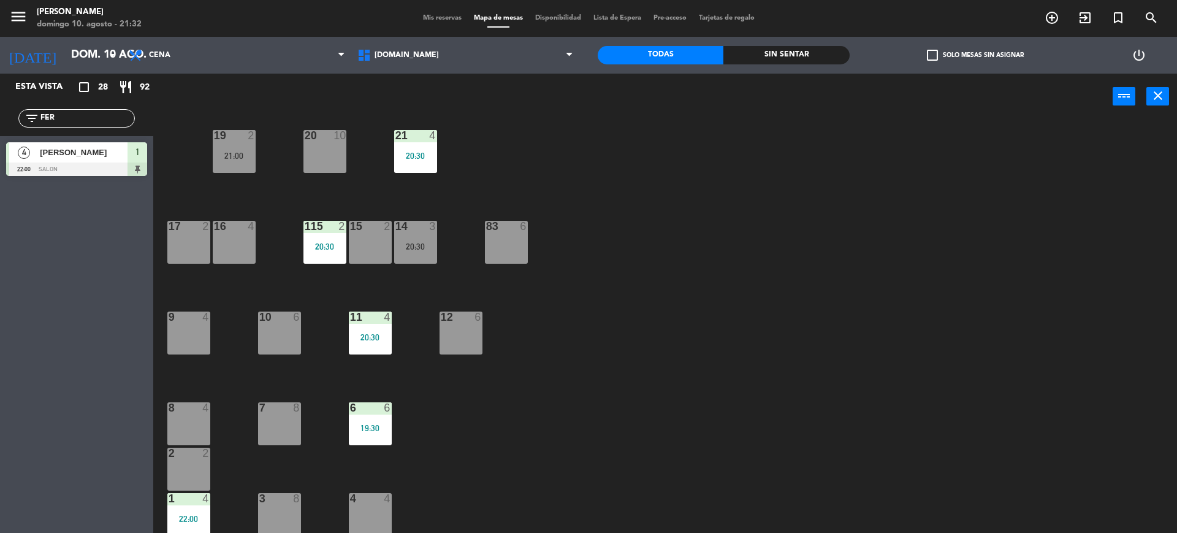
click at [819, 208] on div "34 2 21:30 35 3 20:37 36 8 43 4 37 10 CAVA 23 33 4 32 6 31 6 20:30 30 4 21:30 4…" at bounding box center [671, 329] width 1012 height 413
click at [107, 112] on input "FER" at bounding box center [86, 118] width 95 height 13
type input "F"
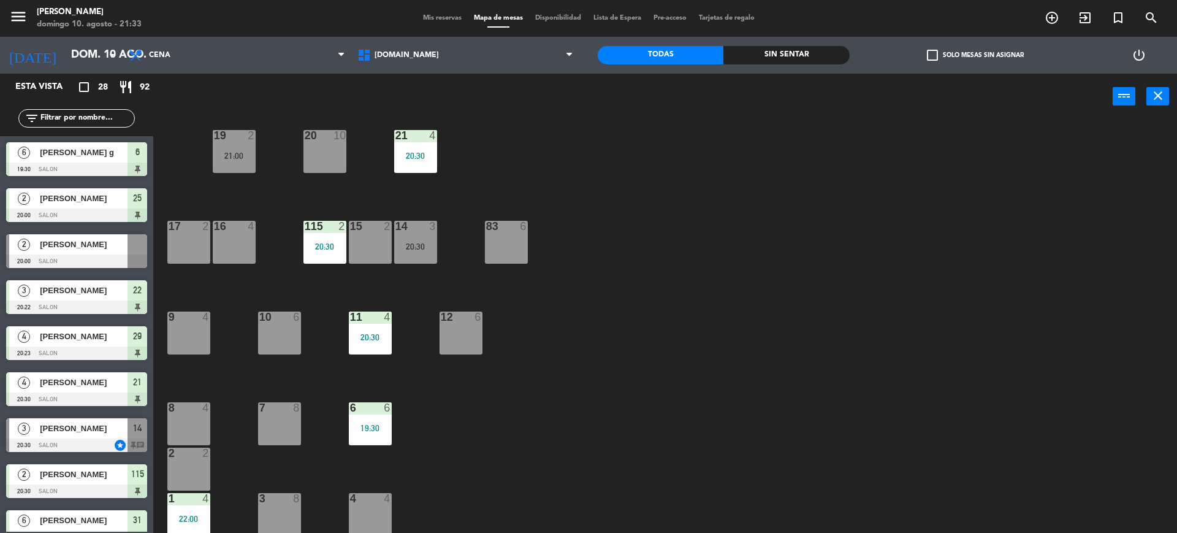
click at [74, 113] on input "text" at bounding box center [86, 118] width 95 height 13
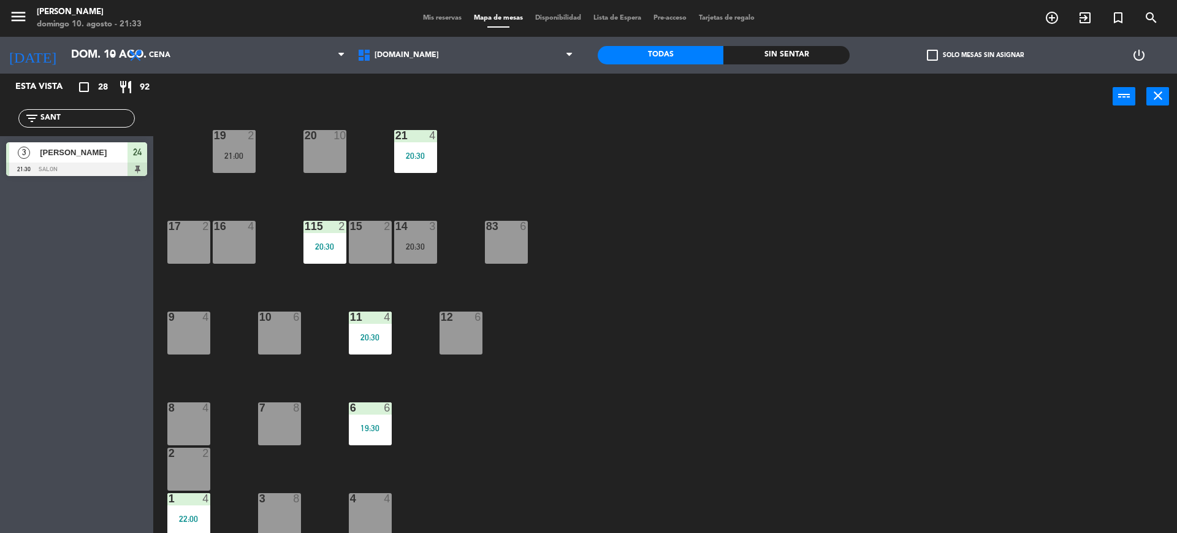
type input "SANT"
click at [0, 366] on div "Esta vista crop_square 28 restaurant 92 filter_list [GEOGRAPHIC_DATA] 21:30 SAL…" at bounding box center [76, 303] width 153 height 459
click at [64, 121] on input "SANT" at bounding box center [86, 118] width 95 height 13
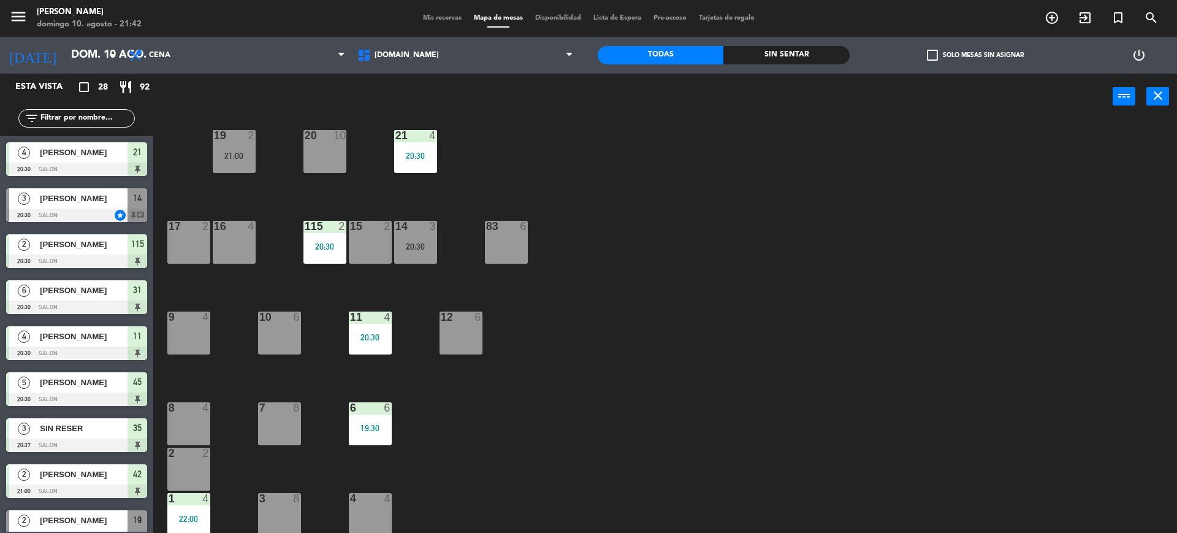
scroll to position [383, 0]
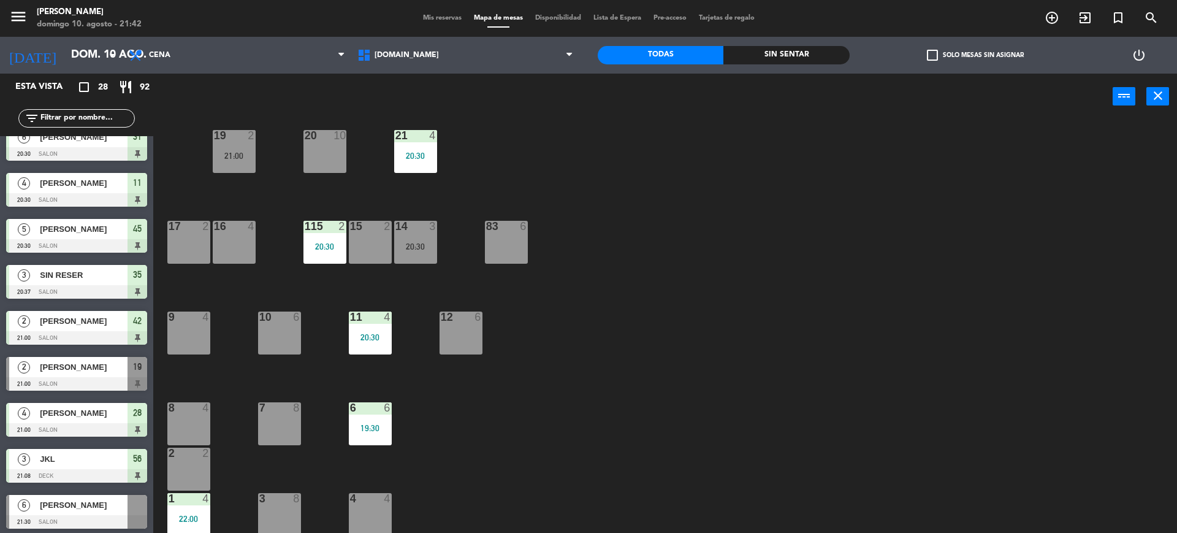
click at [825, 62] on div "Sin sentar" at bounding box center [786, 55] width 126 height 18
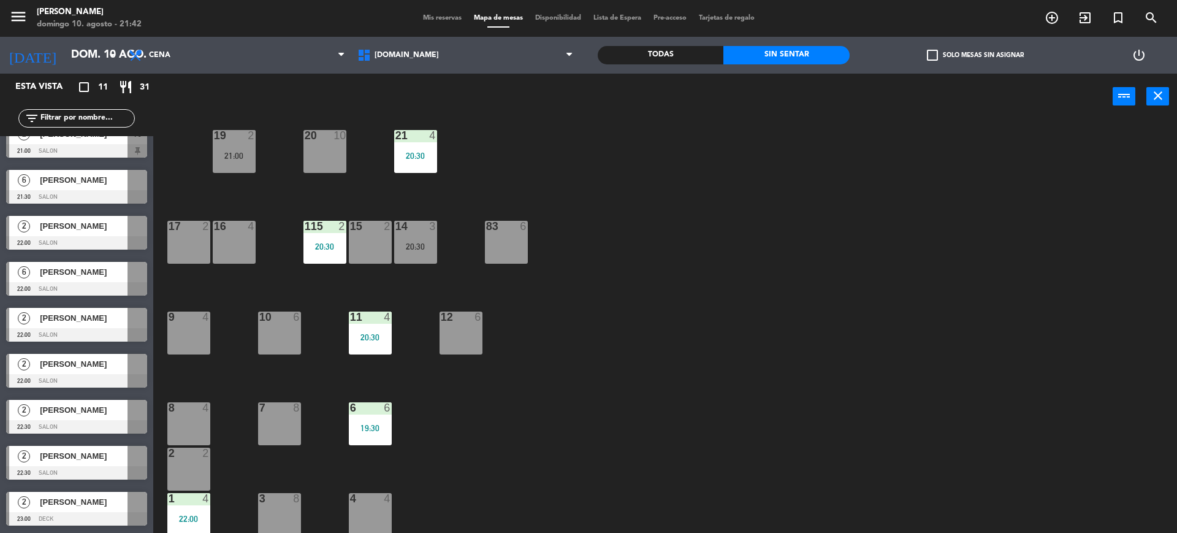
scroll to position [0, 0]
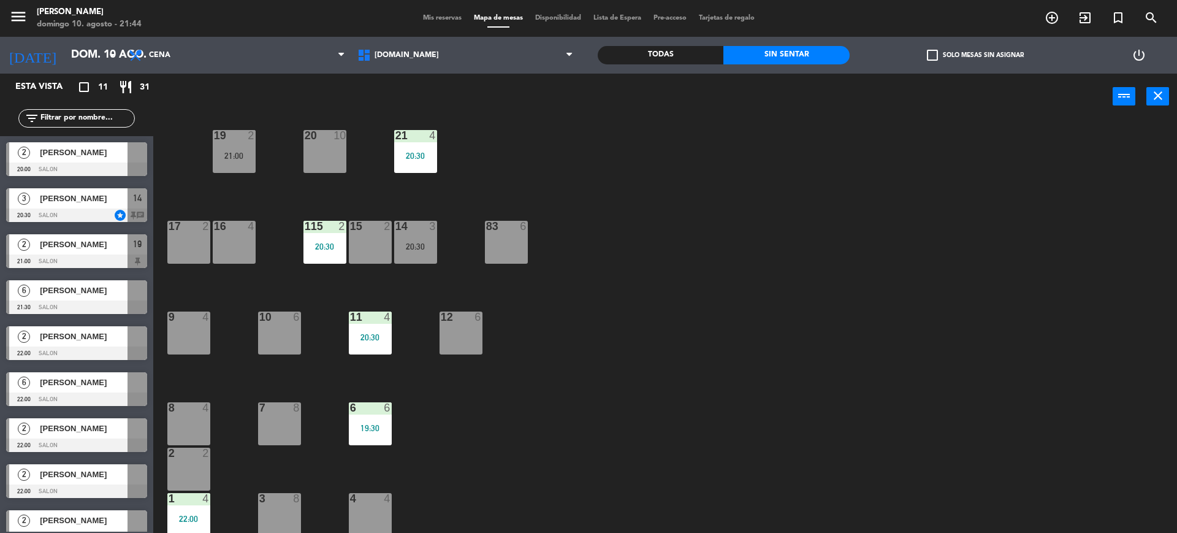
click at [691, 64] on div "Todas" at bounding box center [661, 55] width 126 height 18
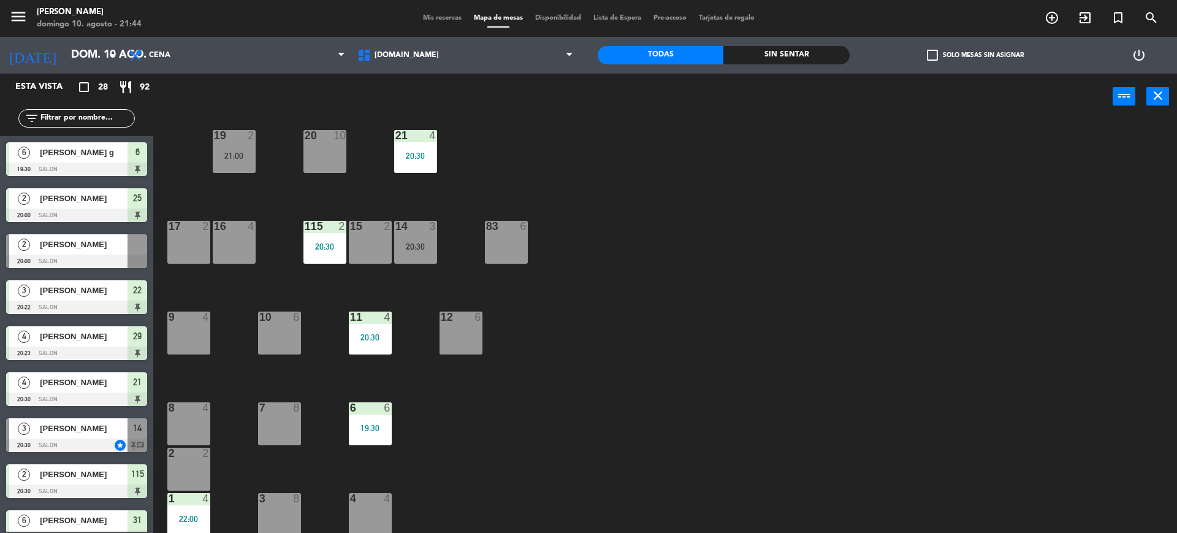
click at [116, 114] on input "text" at bounding box center [86, 118] width 95 height 13
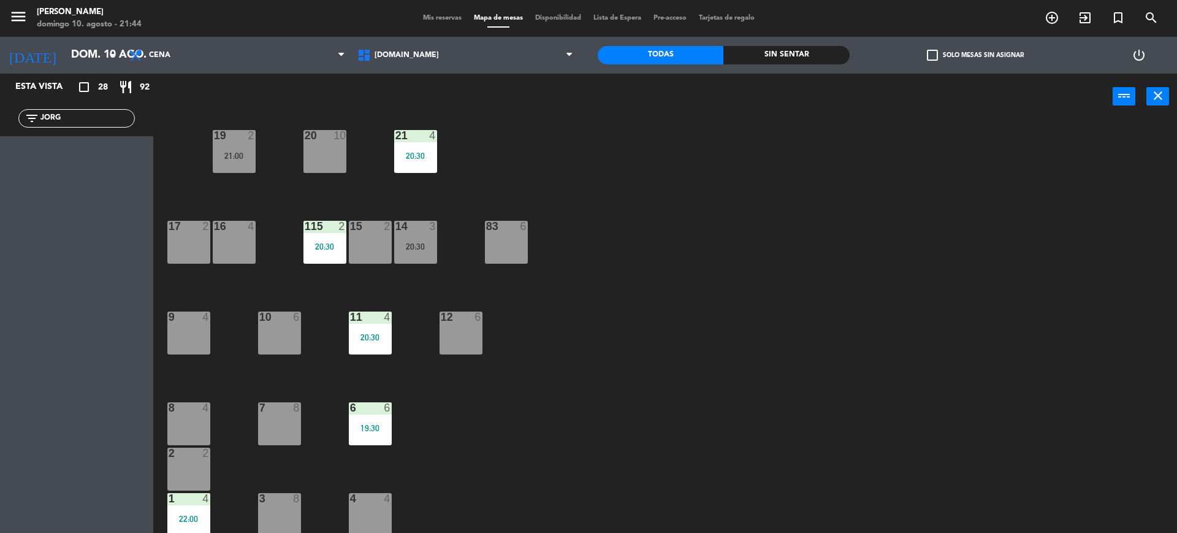
drag, startPoint x: 661, startPoint y: 124, endPoint x: 607, endPoint y: 131, distance: 54.4
click at [661, 124] on div "34 2 21:30 35 3 20:37 36 8 43 4 37 10 CAVA 23 33 4 32 6 31 6 20:30 30 4 21:30 4…" at bounding box center [671, 329] width 1012 height 413
click at [91, 116] on input "JORG" at bounding box center [86, 118] width 95 height 13
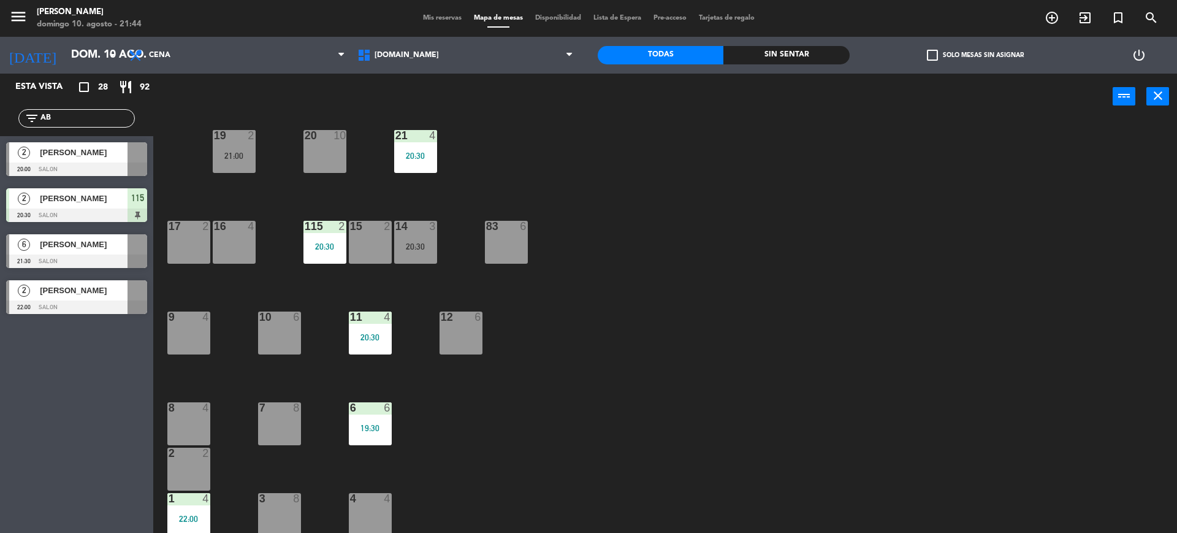
type input "AB"
click at [20, 469] on div "Esta vista crop_square 28 restaurant 92 filter_list AB 2 [PERSON_NAME] 20:00 SA…" at bounding box center [76, 303] width 153 height 459
click at [86, 245] on span "[PERSON_NAME]" at bounding box center [84, 244] width 88 height 13
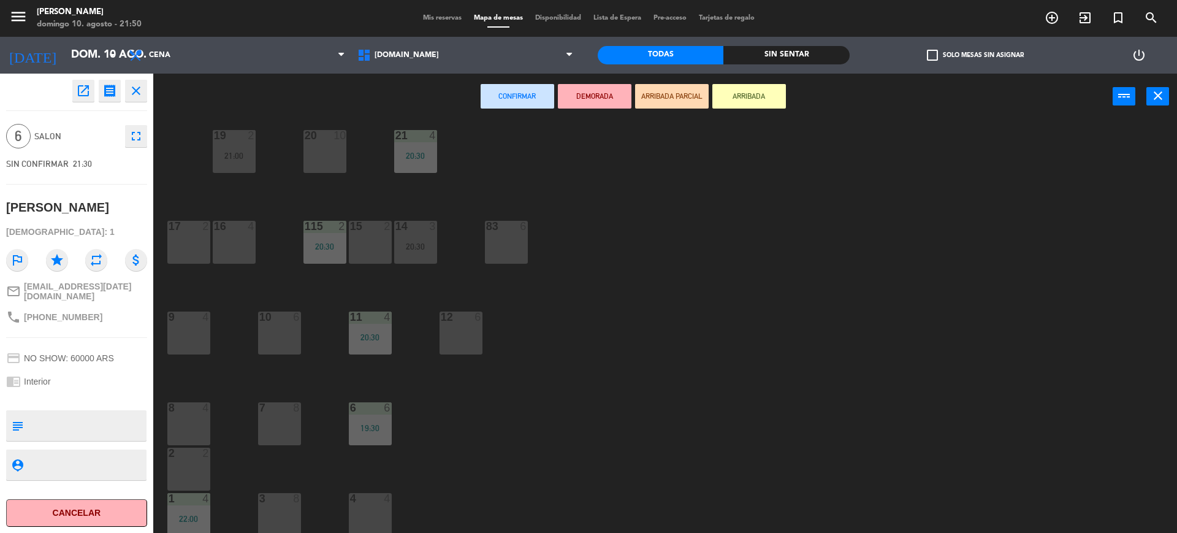
click at [146, 87] on button "close" at bounding box center [136, 91] width 22 height 22
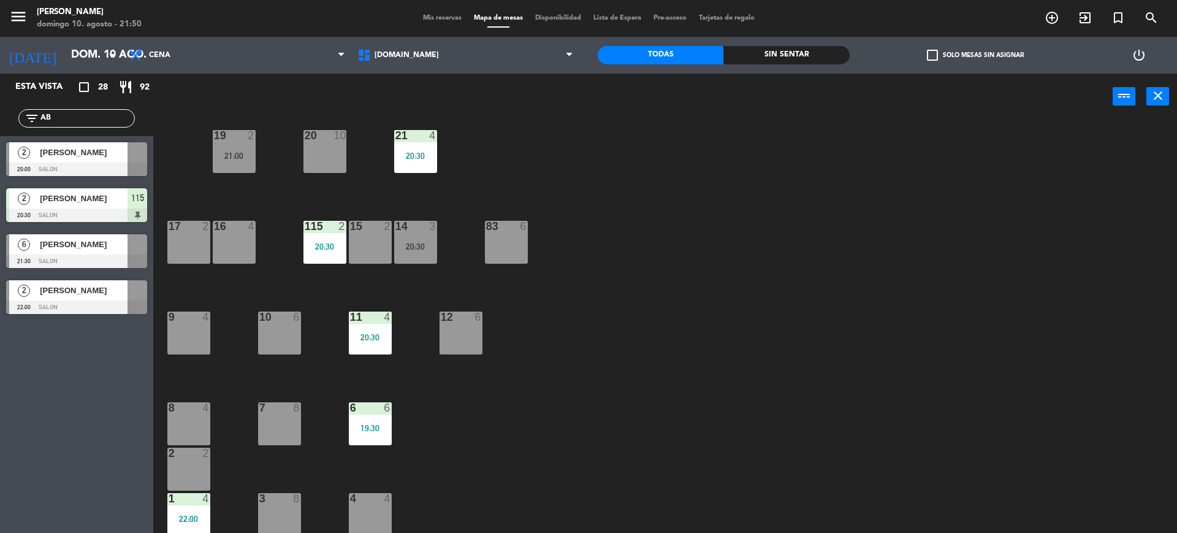
click at [118, 109] on div "filter_list AB" at bounding box center [76, 118] width 116 height 18
click at [105, 118] on input "AB" at bounding box center [86, 118] width 95 height 13
type input "A"
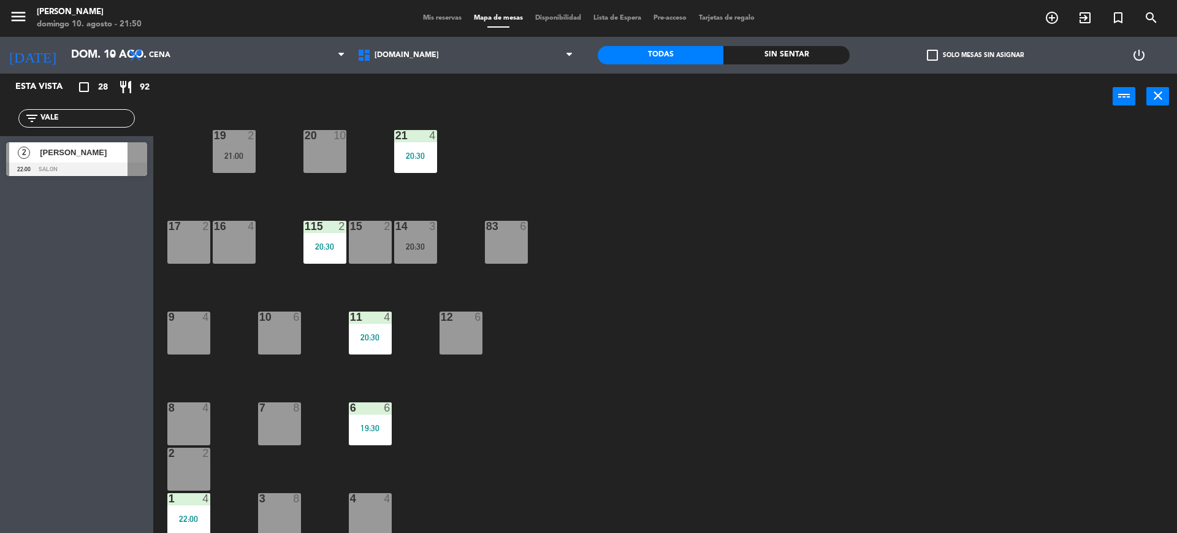
type input "VALE"
click at [698, 313] on div "34 2 21:30 35 3 20:37 36 8 43 4 37 10 CAVA 23 33 4 32 6 31 6 20:30 30 4 21:30 4…" at bounding box center [671, 329] width 1012 height 413
click at [106, 146] on span "[PERSON_NAME]" at bounding box center [84, 152] width 88 height 13
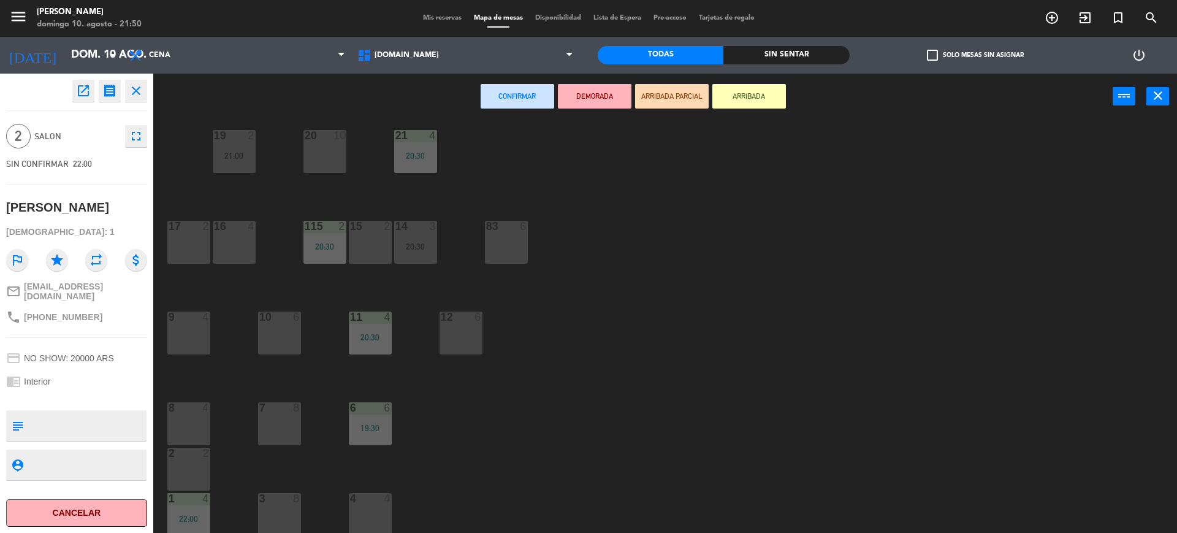
click at [676, 99] on button "ARRIBADA PARCIAL" at bounding box center [672, 96] width 74 height 25
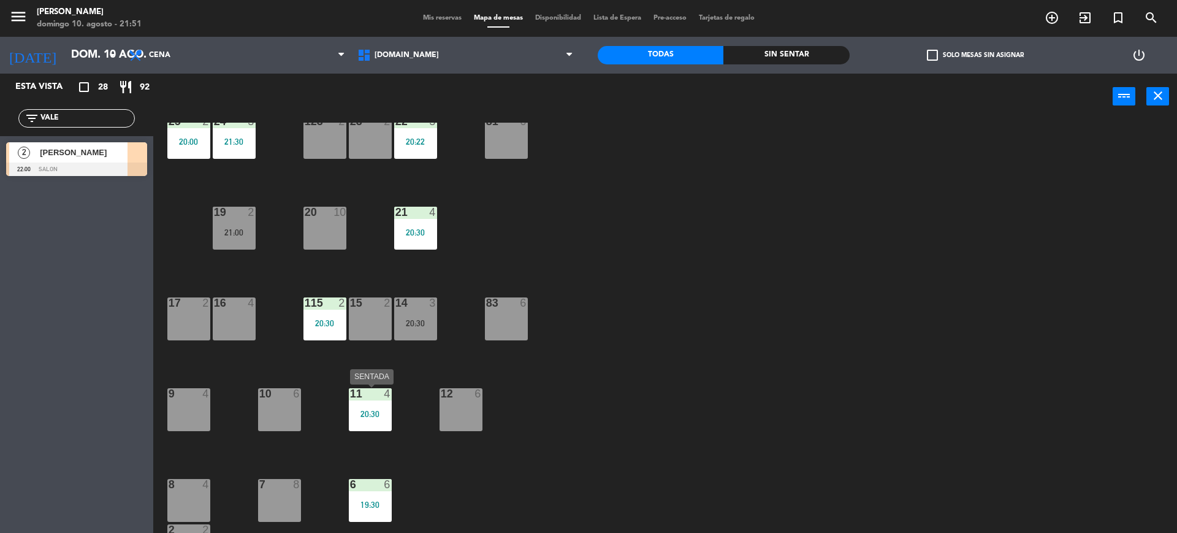
scroll to position [179, 0]
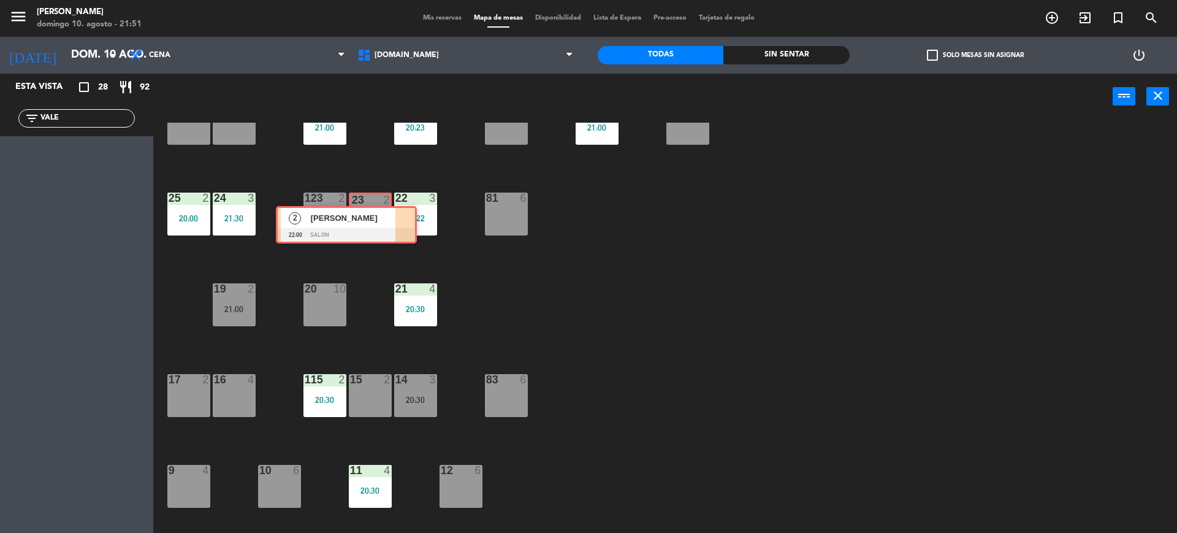
drag, startPoint x: 91, startPoint y: 156, endPoint x: 361, endPoint y: 219, distance: 277.1
click at [361, 219] on ng-component "menu [PERSON_NAME][DATE] 10. agosto - 21:51 Mis reservas Mapa de mesas Disponib…" at bounding box center [588, 266] width 1177 height 533
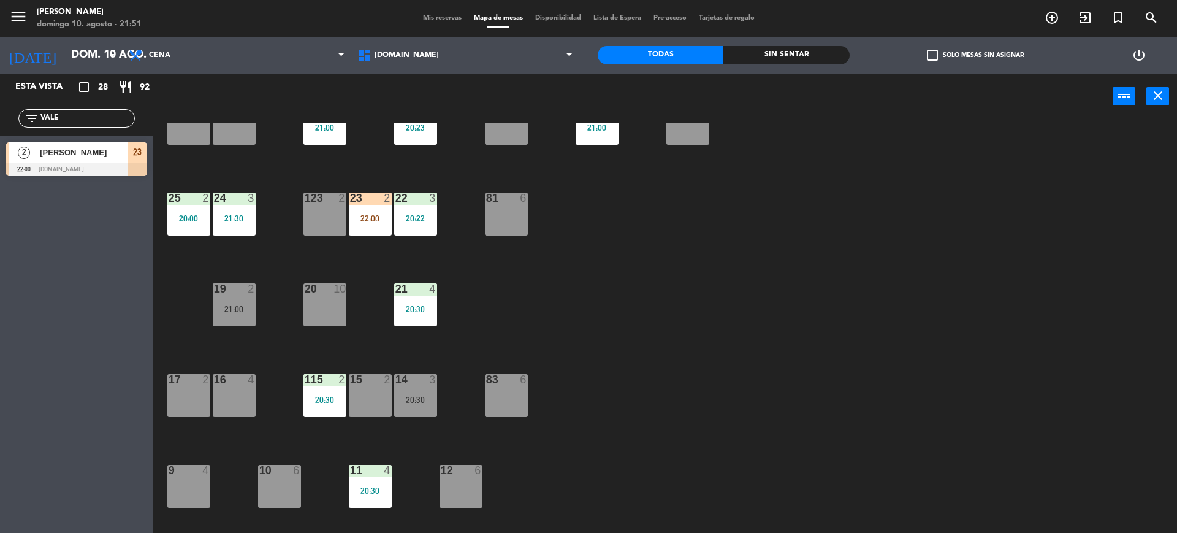
click at [122, 123] on input "VALE" at bounding box center [86, 118] width 95 height 13
type input "V"
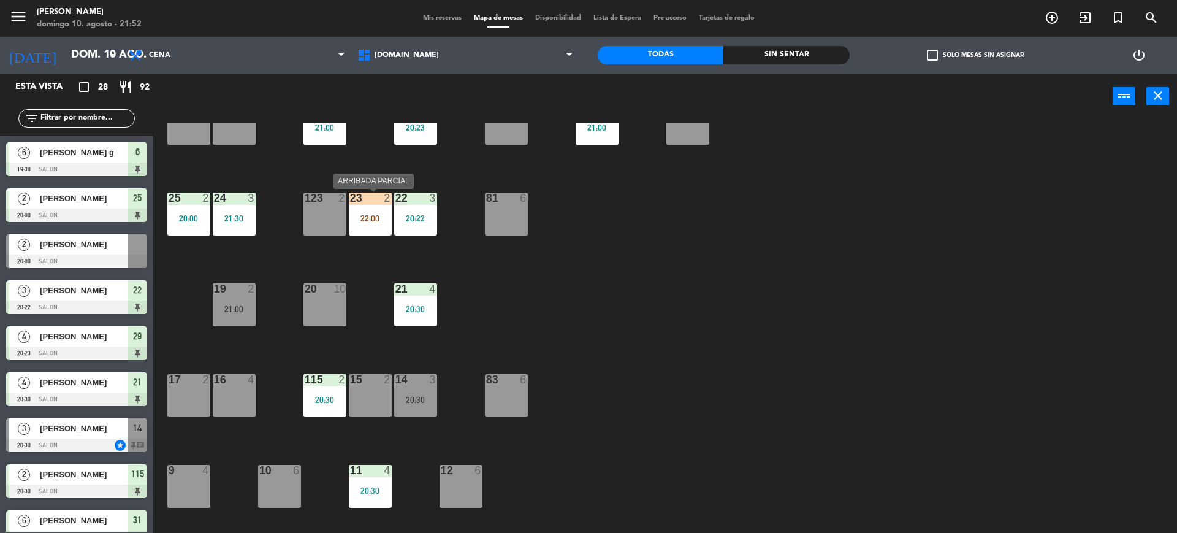
click at [381, 208] on div "23 2 22:00" at bounding box center [370, 213] width 43 height 43
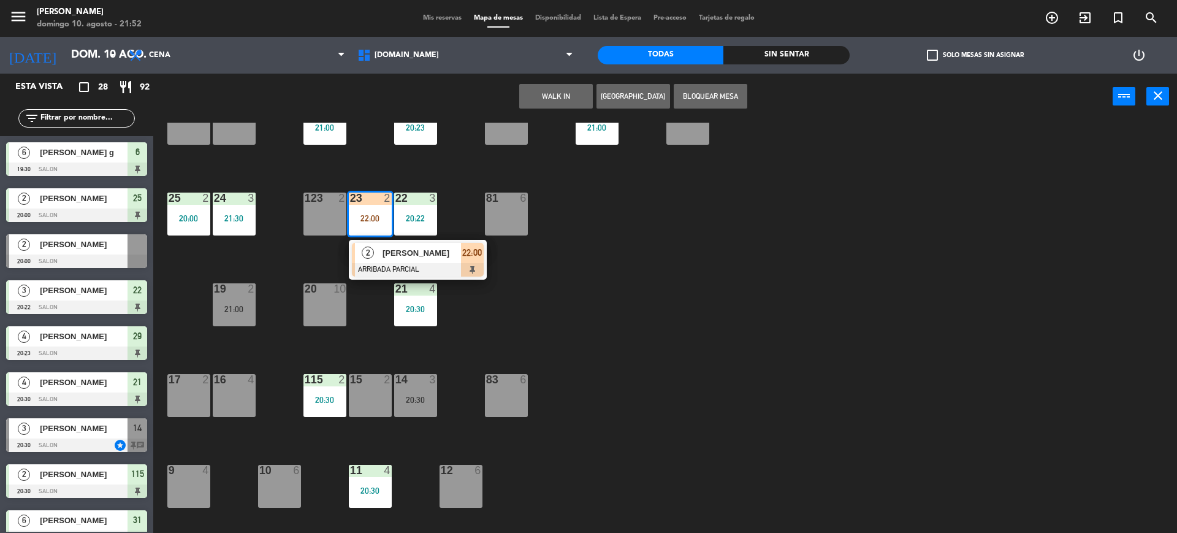
click at [636, 240] on div "34 2 21:30 35 3 20:37 36 8 43 4 37 10 CAVA 23 33 4 32 6 31 6 20:30 30 4 21:30 4…" at bounding box center [671, 329] width 1012 height 413
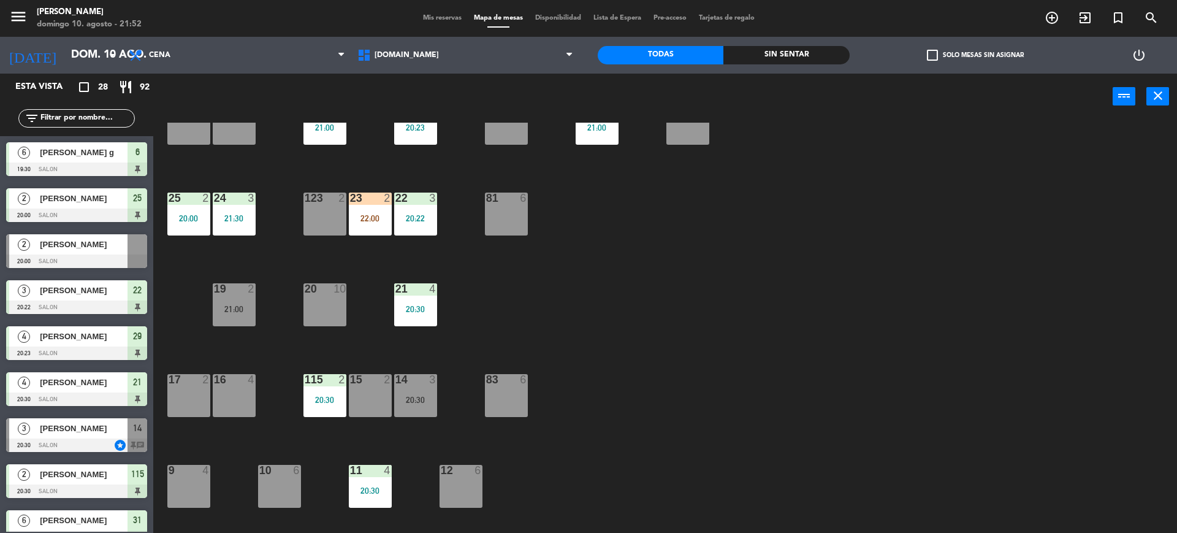
click at [377, 214] on div "22:00" at bounding box center [370, 218] width 43 height 9
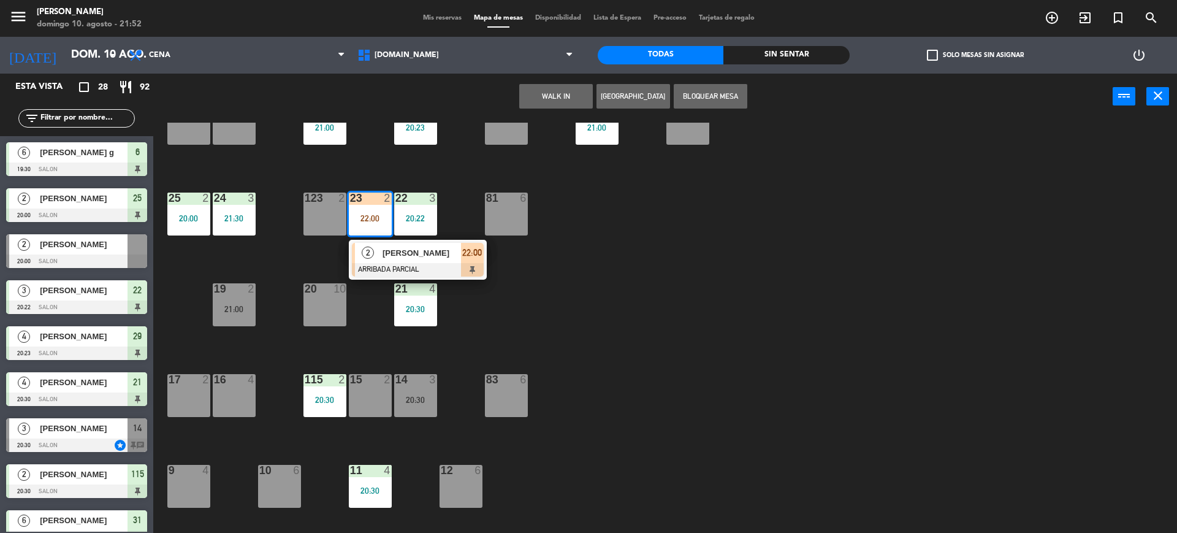
click at [395, 259] on span "[PERSON_NAME]" at bounding box center [421, 252] width 78 height 13
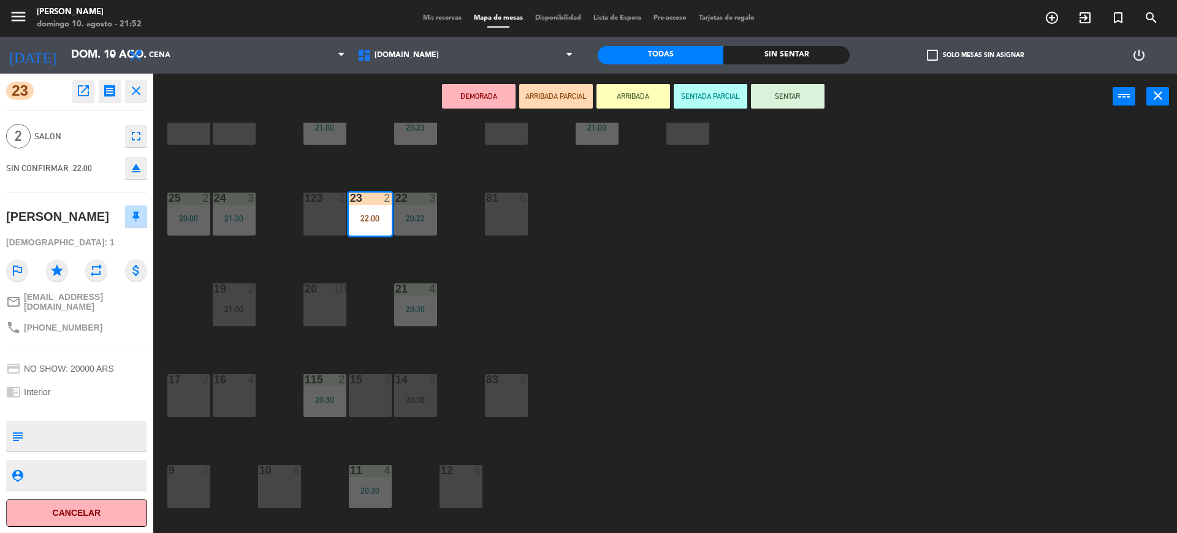
click at [816, 97] on button "SENTAR" at bounding box center [788, 96] width 74 height 25
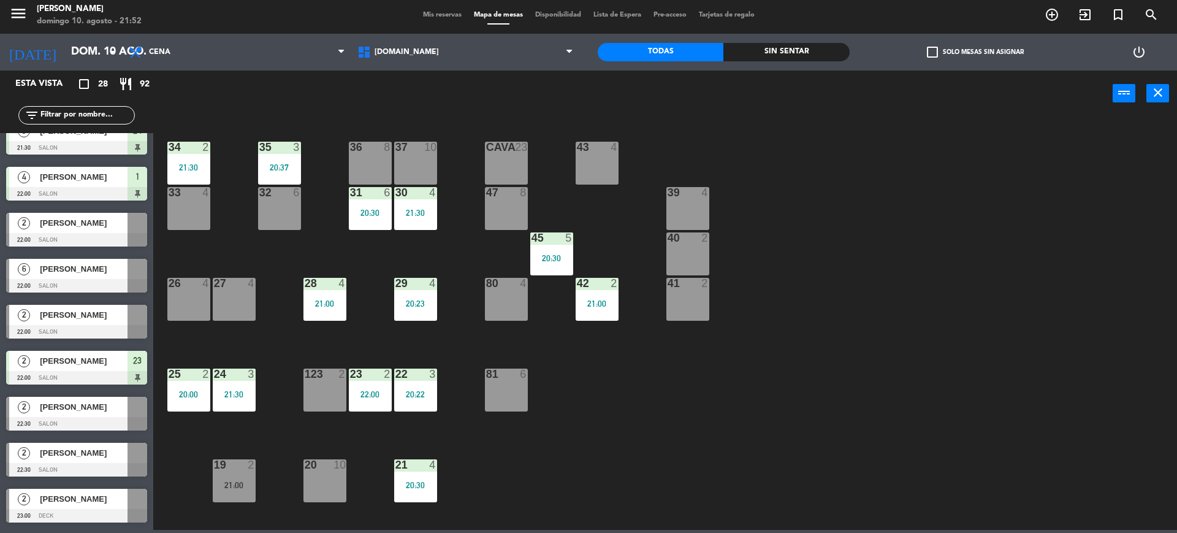
scroll to position [153, 0]
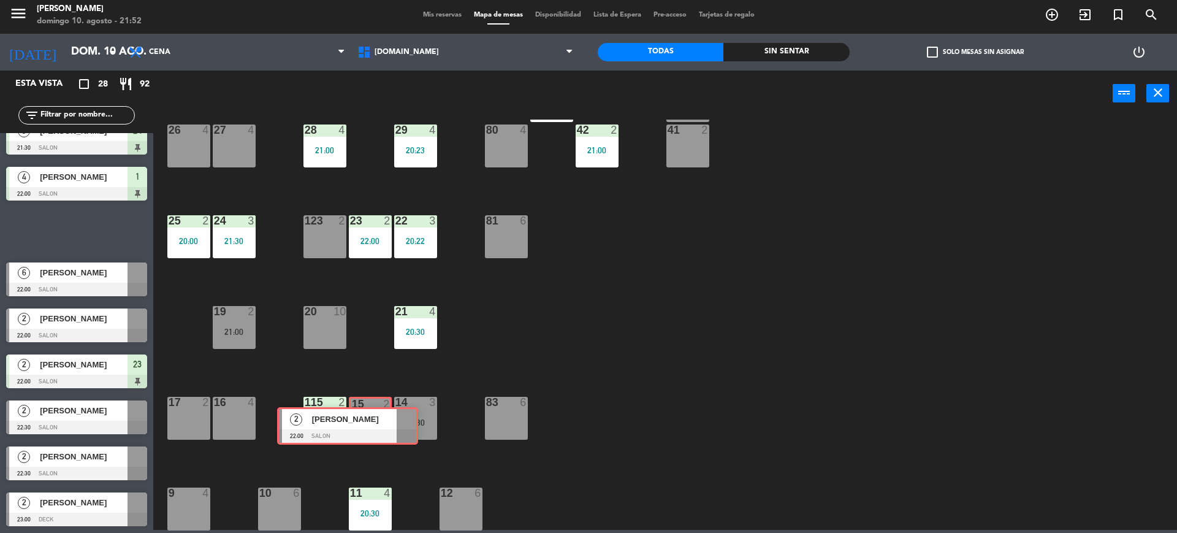
drag, startPoint x: 89, startPoint y: 235, endPoint x: 360, endPoint y: 430, distance: 333.4
click at [360, 430] on ng-component "menu [PERSON_NAME][DATE] 10. agosto - 21:52 Mis reservas Mapa de mesas Disponib…" at bounding box center [588, 263] width 1177 height 533
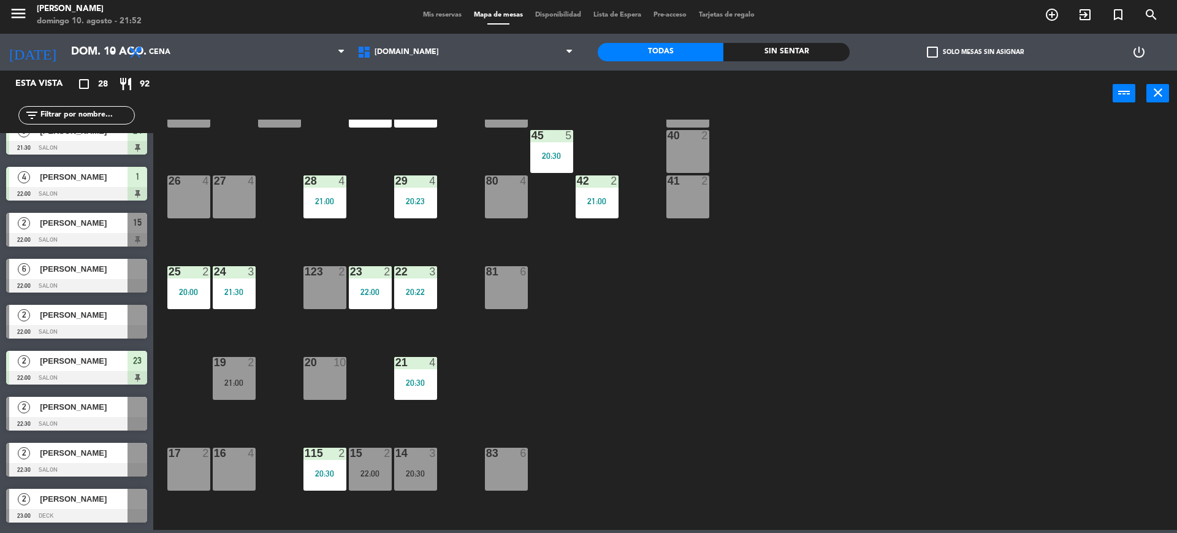
scroll to position [26, 0]
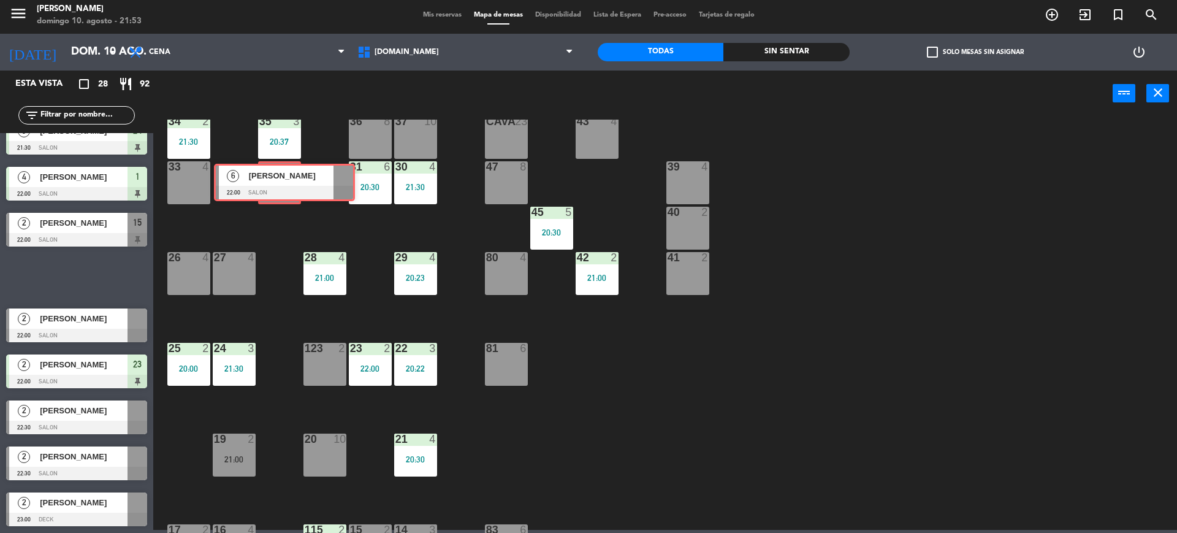
drag, startPoint x: 82, startPoint y: 279, endPoint x: 289, endPoint y: 184, distance: 228.2
click at [289, 184] on ng-component "menu [PERSON_NAME][DATE] 10. agosto - 21:53 Mis reservas Mapa de mesas Disponib…" at bounding box center [588, 263] width 1177 height 533
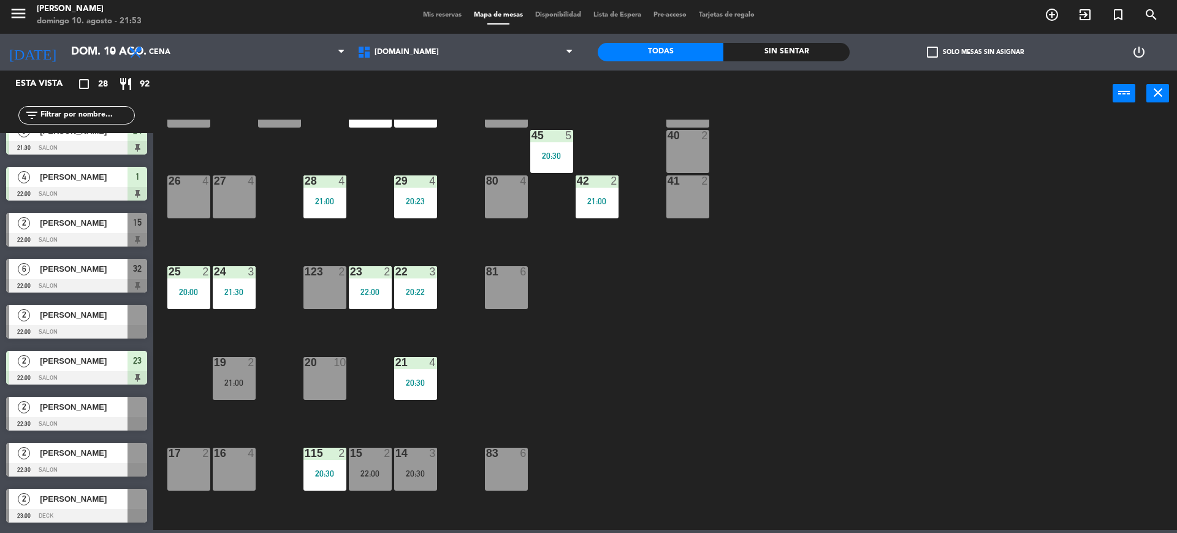
scroll to position [179, 0]
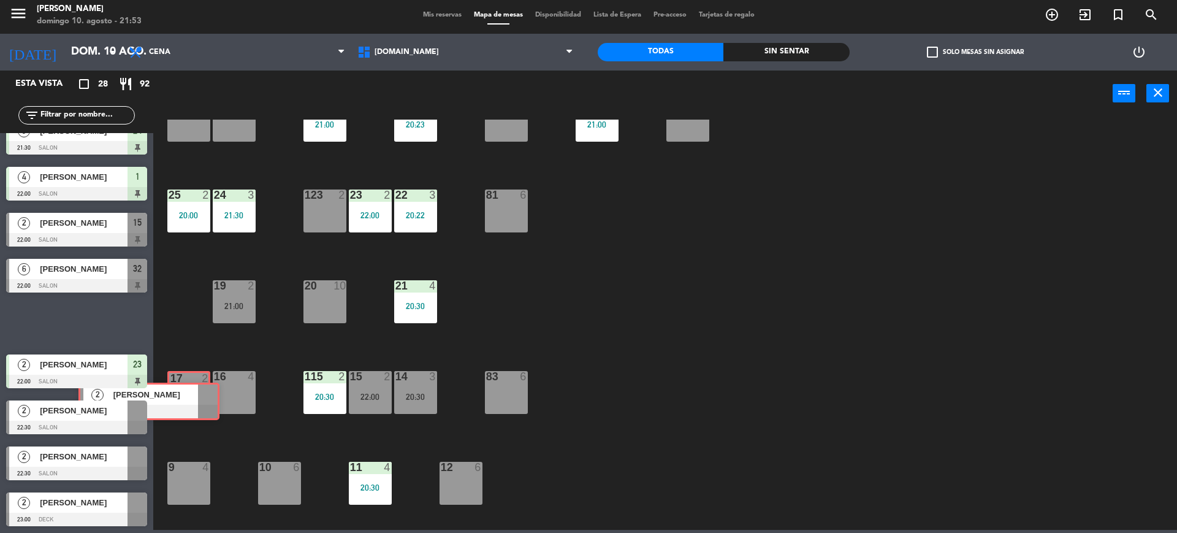
drag, startPoint x: 150, startPoint y: 351, endPoint x: 182, endPoint y: 391, distance: 51.4
click at [182, 391] on ng-component "menu [PERSON_NAME][DATE] 10. agosto - 21:53 Mis reservas Mapa de mesas Disponib…" at bounding box center [588, 263] width 1177 height 533
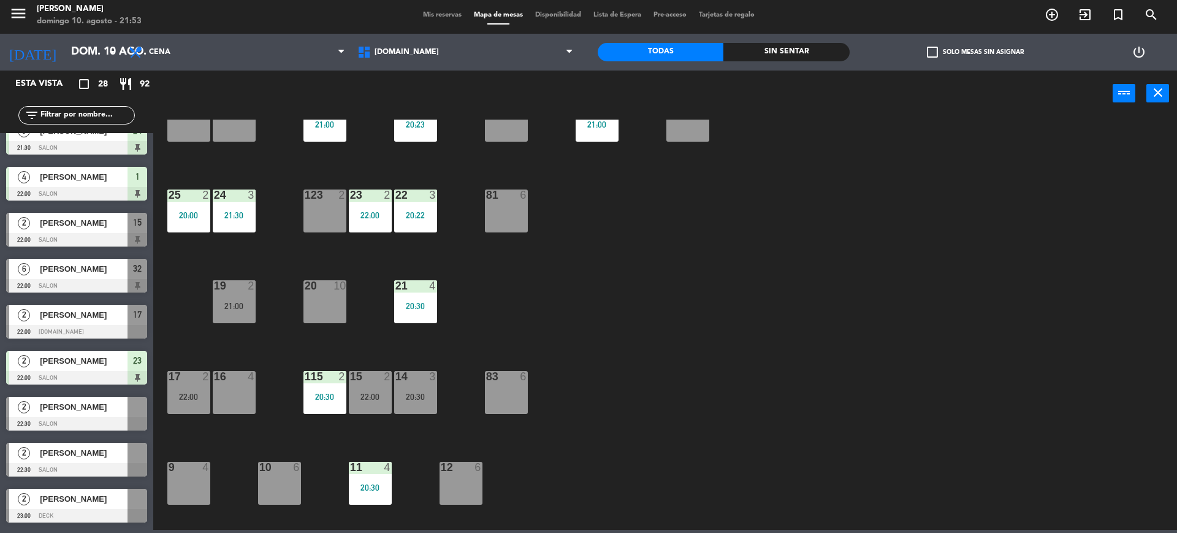
scroll to position [332, 0]
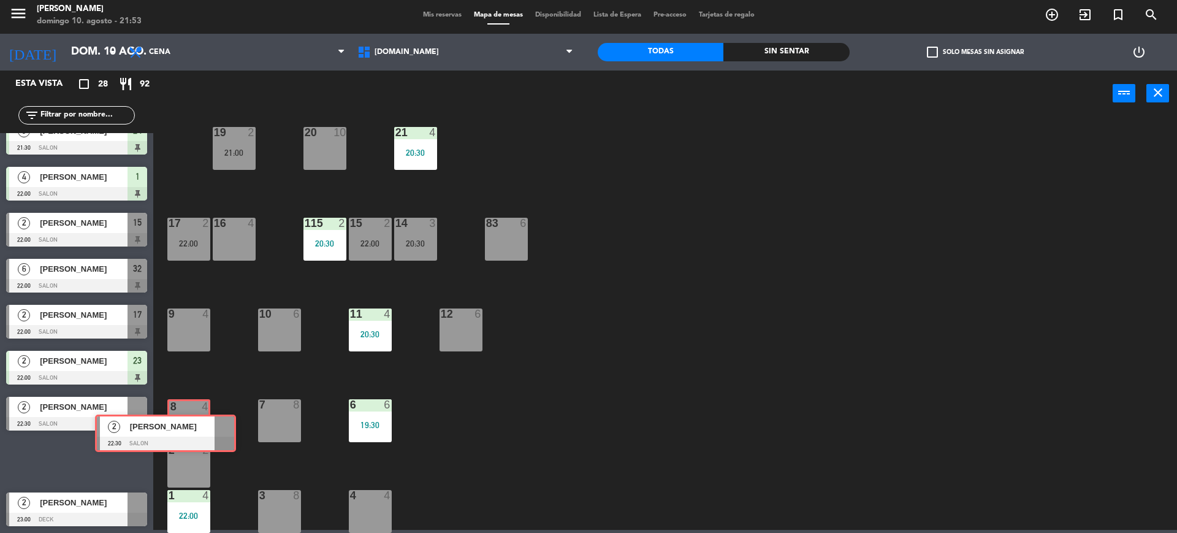
drag, startPoint x: 97, startPoint y: 460, endPoint x: 186, endPoint y: 432, distance: 93.2
click at [186, 432] on ng-component "menu [PERSON_NAME][DATE] 10. agosto - 21:53 Mis reservas Mapa de mesas Disponib…" at bounding box center [588, 263] width 1177 height 533
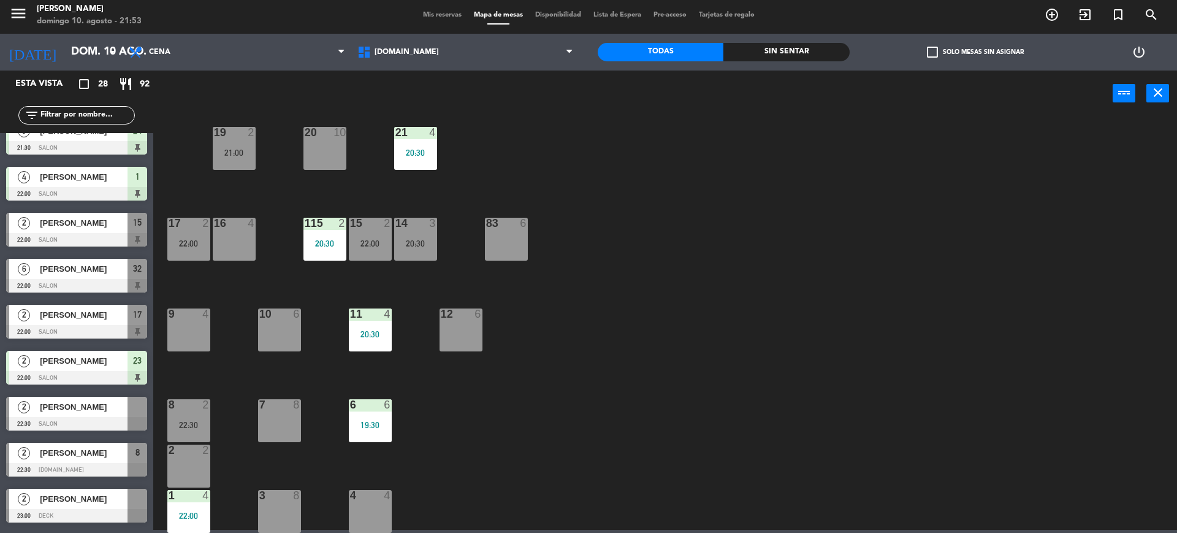
scroll to position [0, 0]
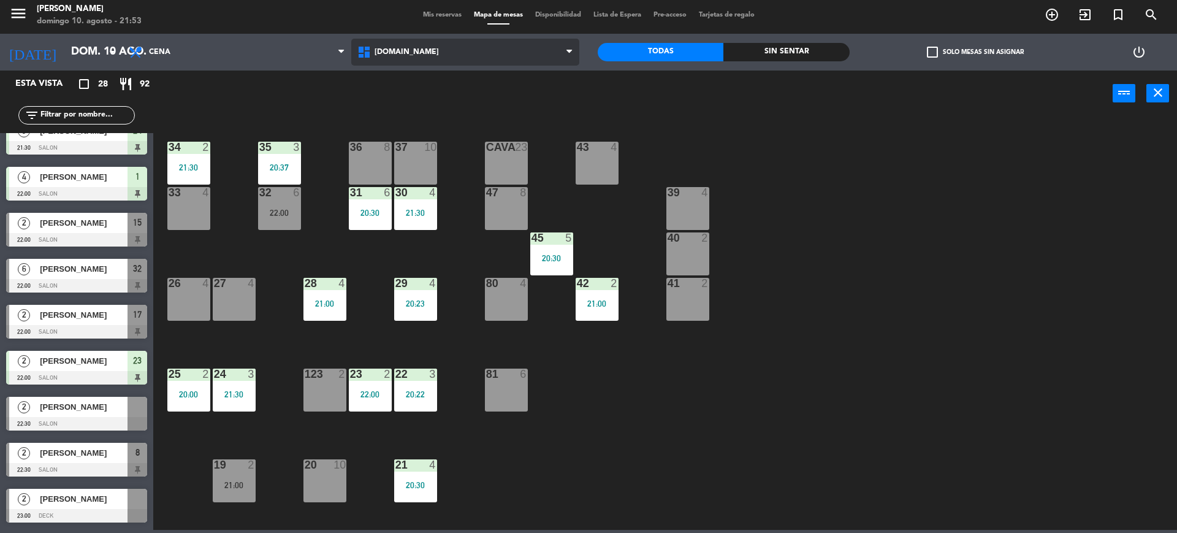
click at [419, 57] on span "[DOMAIN_NAME]" at bounding box center [465, 52] width 229 height 27
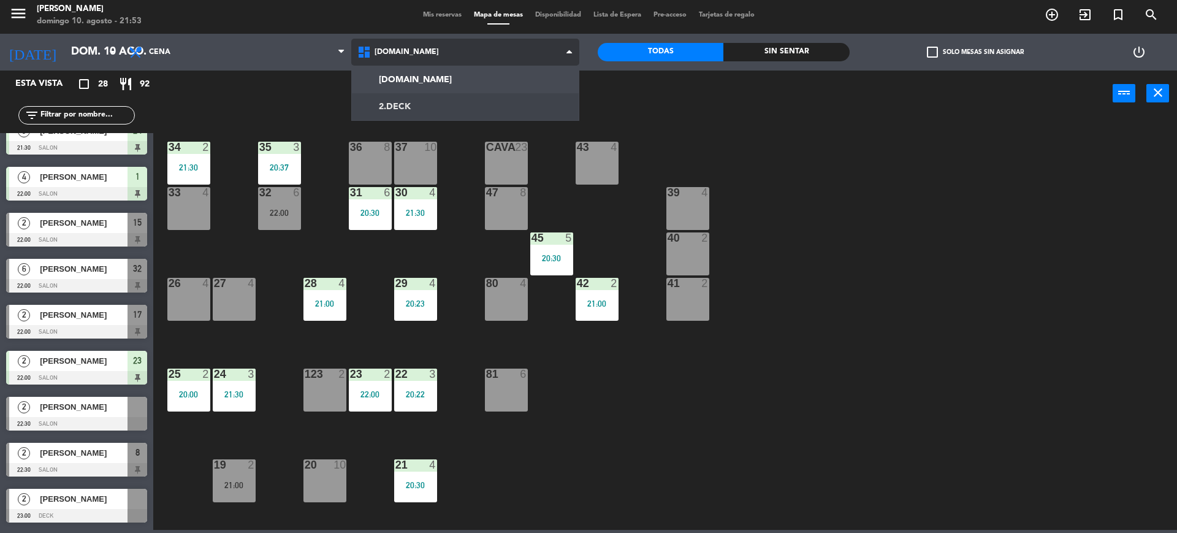
click at [426, 96] on ng-component "menu [PERSON_NAME][DATE] 10. agosto - 21:53 Mis reservas Mapa de mesas Disponib…" at bounding box center [588, 263] width 1177 height 533
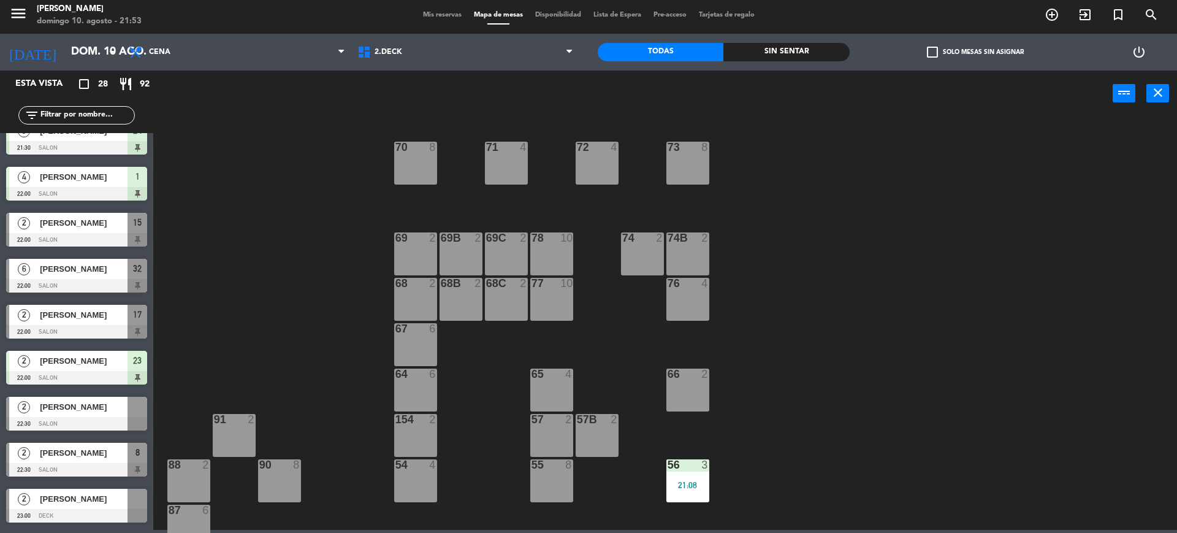
scroll to position [151, 0]
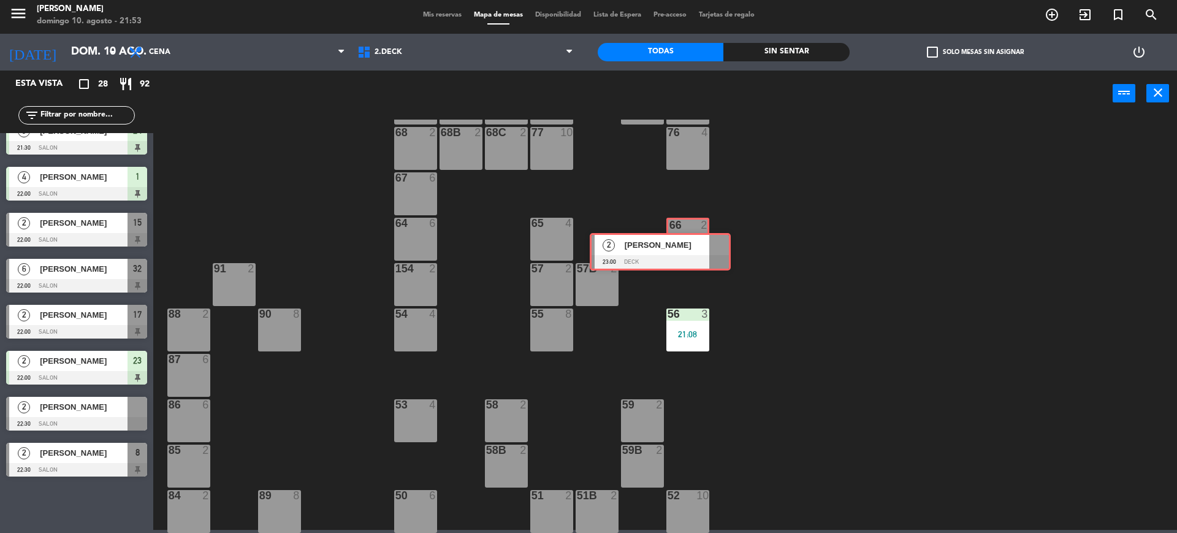
drag, startPoint x: 96, startPoint y: 502, endPoint x: 675, endPoint y: 246, distance: 633.0
click at [675, 246] on ng-component "menu [PERSON_NAME][DATE] 10. agosto - 21:53 Mis reservas Mapa de mesas Disponib…" at bounding box center [588, 263] width 1177 height 533
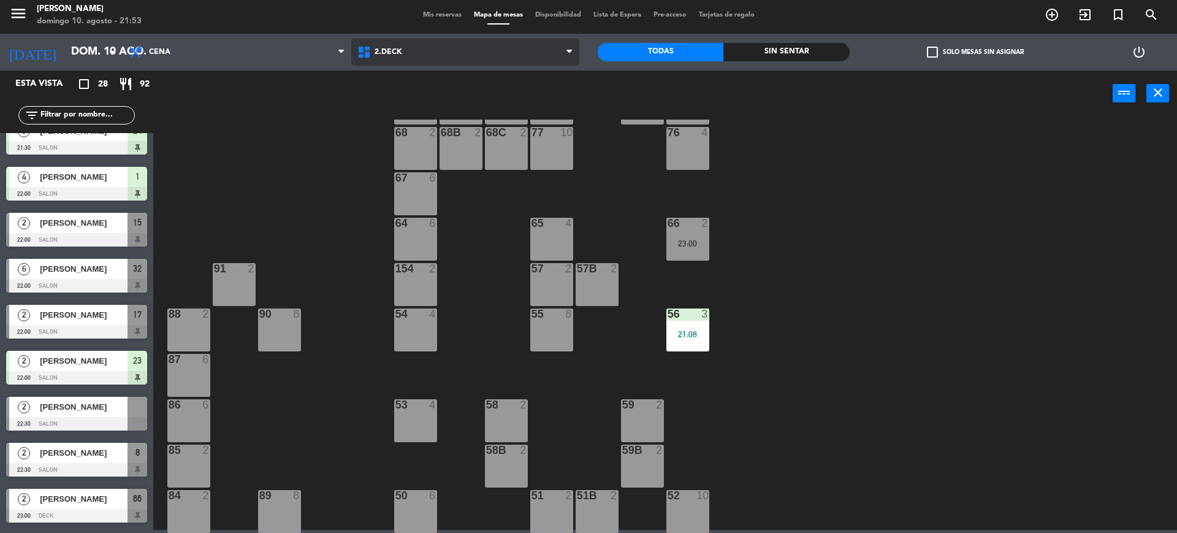
click at [520, 53] on span "2.DECK" at bounding box center [465, 52] width 229 height 27
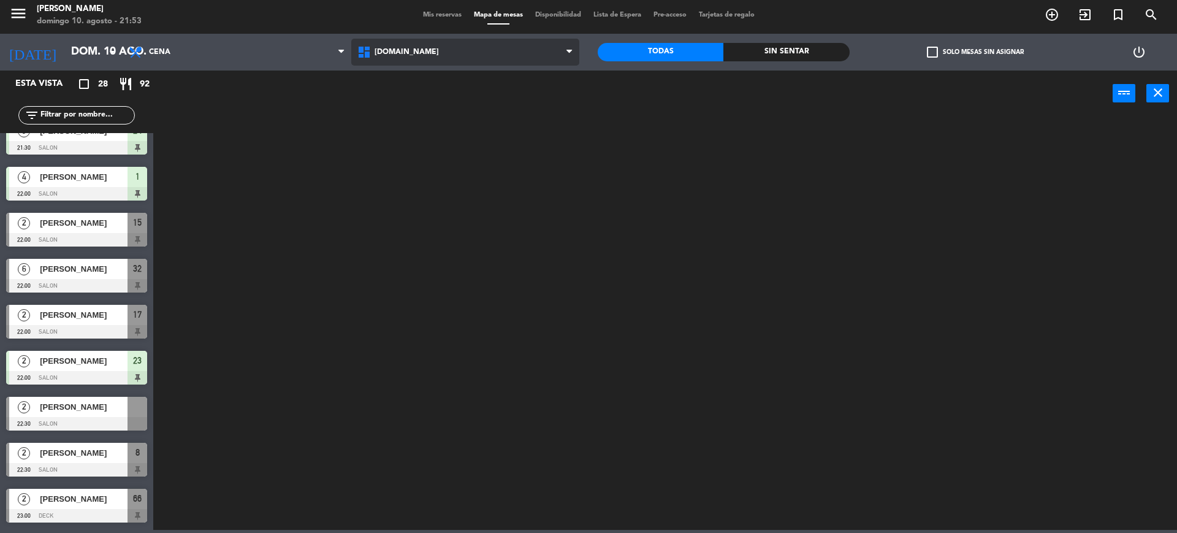
scroll to position [0, 0]
click at [520, 79] on ng-component "menu [PERSON_NAME][DATE] 10. agosto - 21:53 Mis reservas Mapa de mesas Disponib…" at bounding box center [588, 263] width 1177 height 533
click at [522, 60] on span "[DOMAIN_NAME]" at bounding box center [465, 52] width 229 height 27
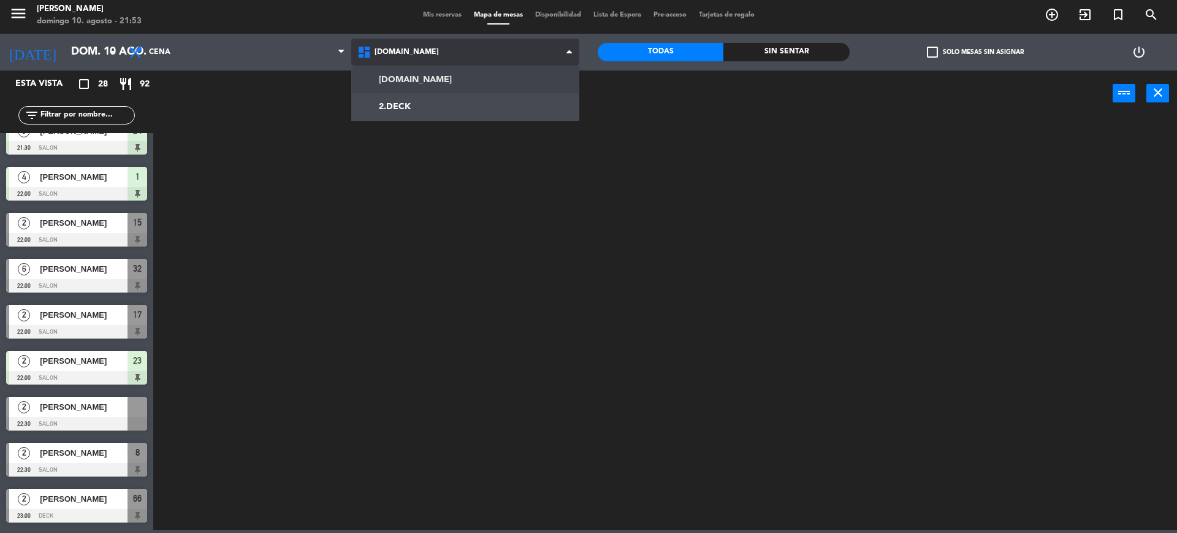
click at [525, 74] on ng-component "menu [PERSON_NAME][DATE] 10. agosto - 21:53 Mis reservas Mapa de mesas Disponib…" at bounding box center [588, 263] width 1177 height 533
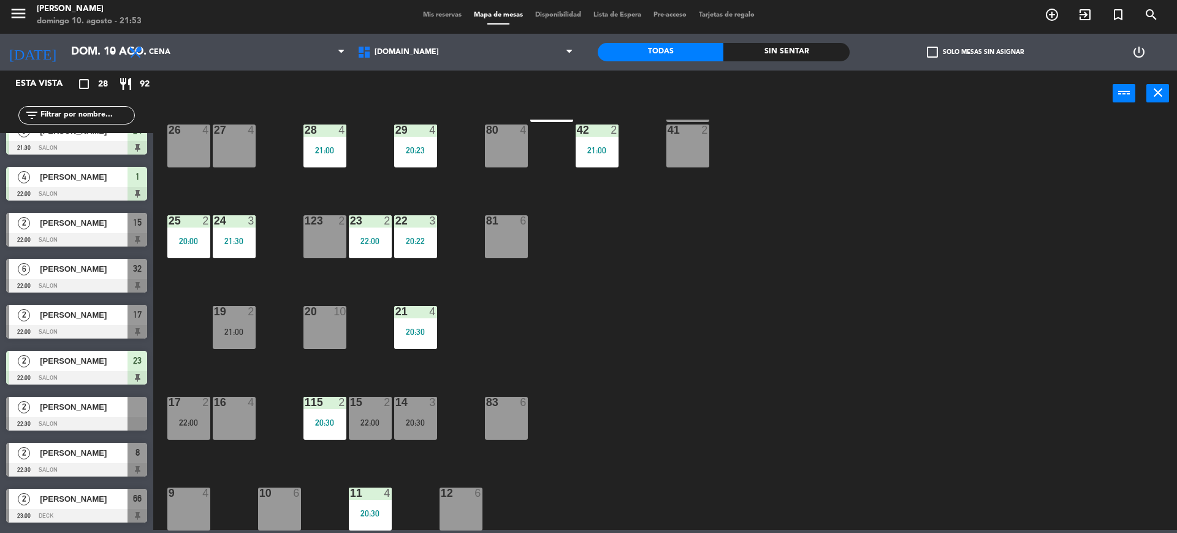
scroll to position [230, 0]
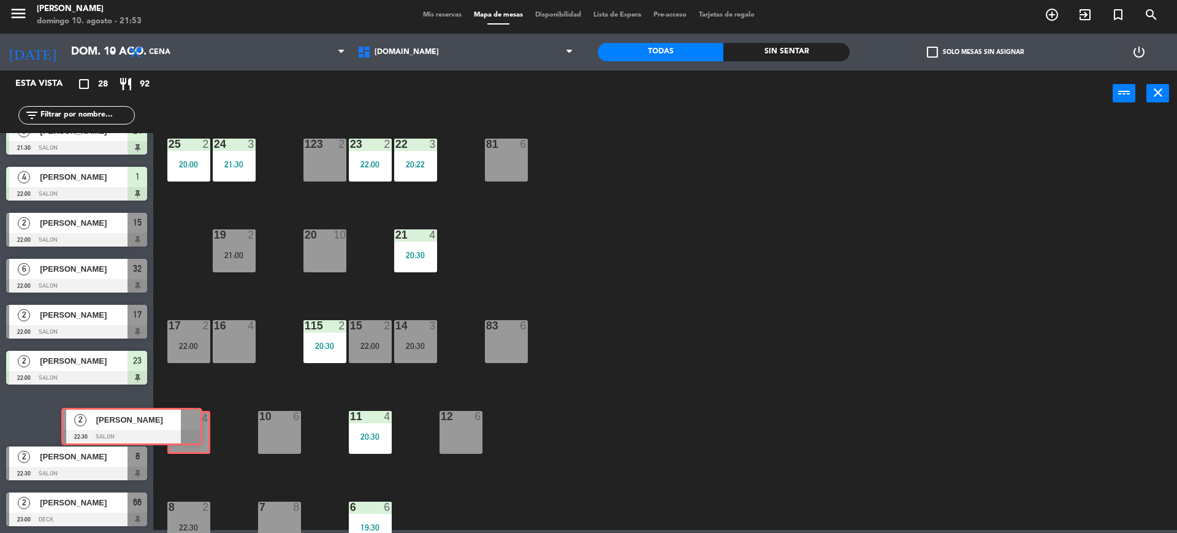
drag, startPoint x: 137, startPoint y: 416, endPoint x: 192, endPoint y: 427, distance: 56.3
click at [192, 427] on ng-component "menu [PERSON_NAME][DATE] 10. agosto - 21:53 Mis reservas Mapa de mesas Disponib…" at bounding box center [588, 263] width 1177 height 533
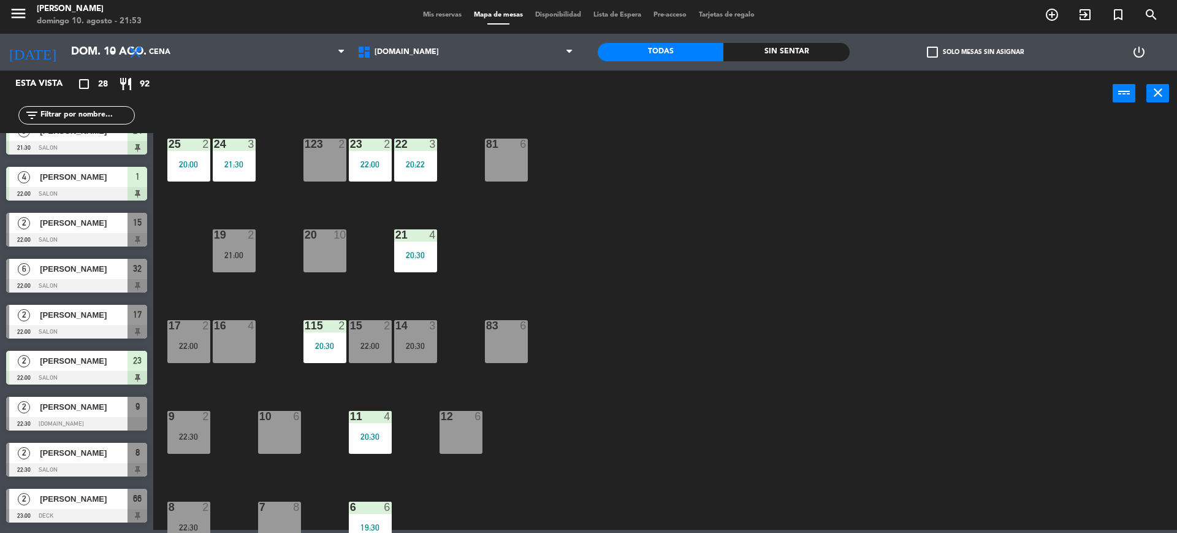
click at [735, 414] on div "34 2 21:30 35 3 20:37 36 8 43 4 37 10 CAVA 23 33 4 32 6 22:00 31 6 20:30 30 4 2…" at bounding box center [671, 326] width 1012 height 413
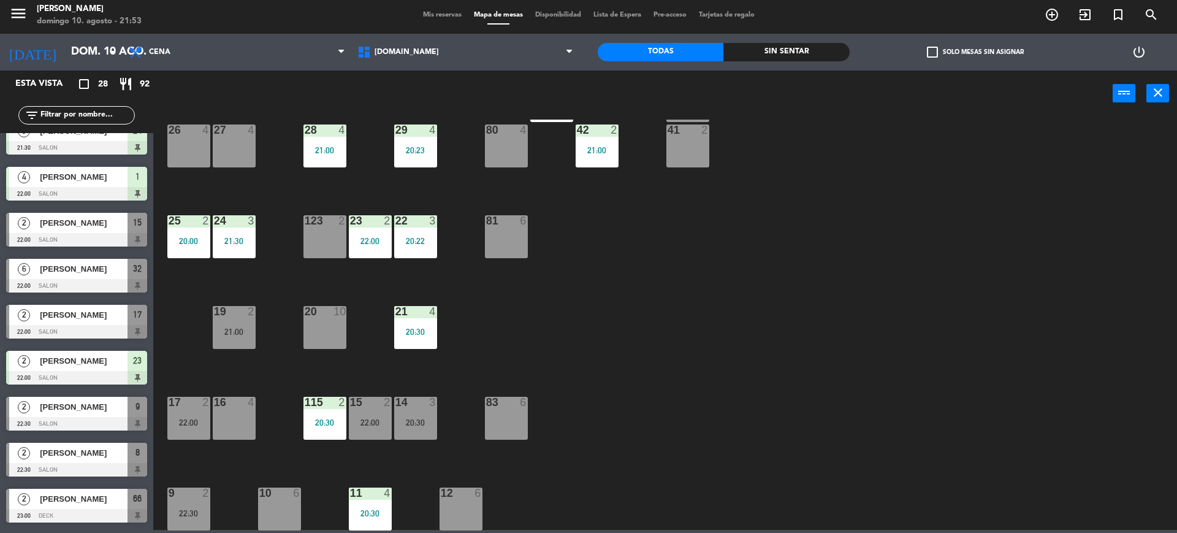
scroll to position [0, 0]
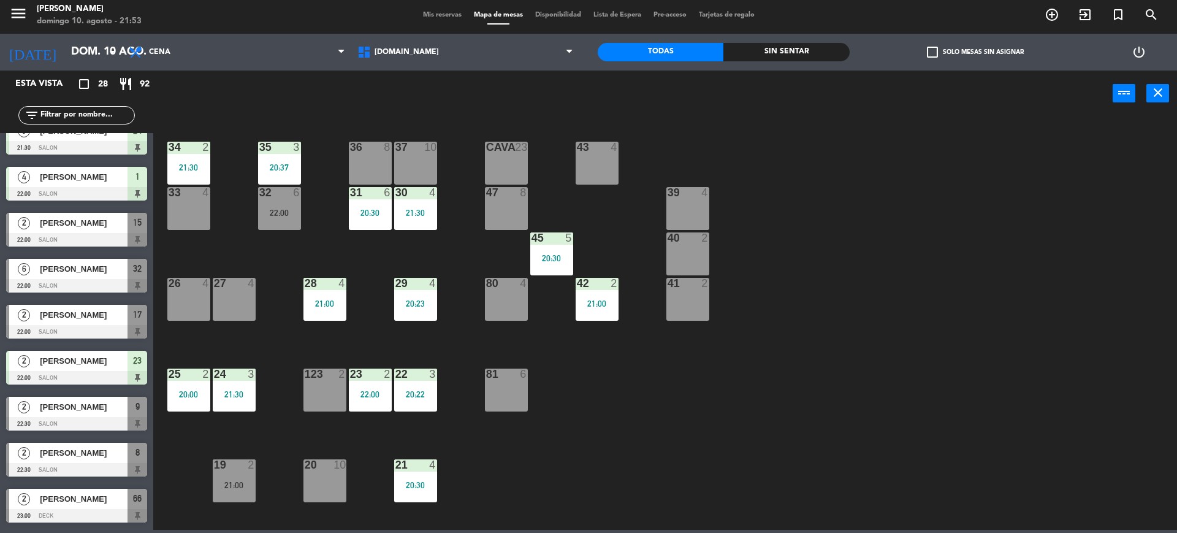
click at [104, 118] on input "text" at bounding box center [86, 114] width 95 height 13
click at [870, 389] on div "34 2 21:30 35 3 20:37 36 8 43 4 37 10 CAVA 23 33 4 32 6 22:00 31 6 20:30 30 4 2…" at bounding box center [671, 326] width 1012 height 413
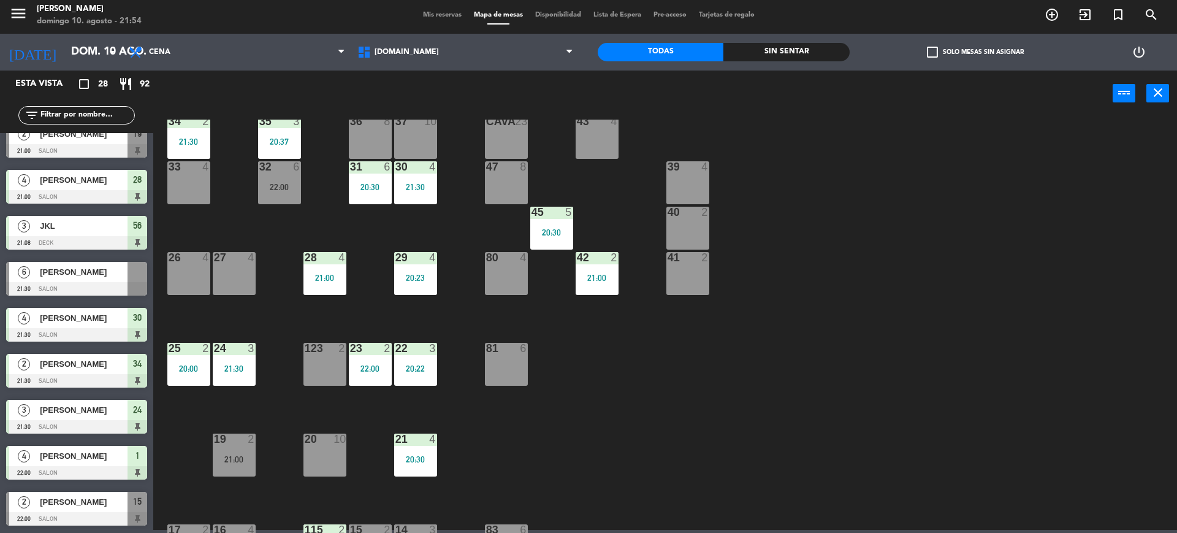
scroll to position [892, 0]
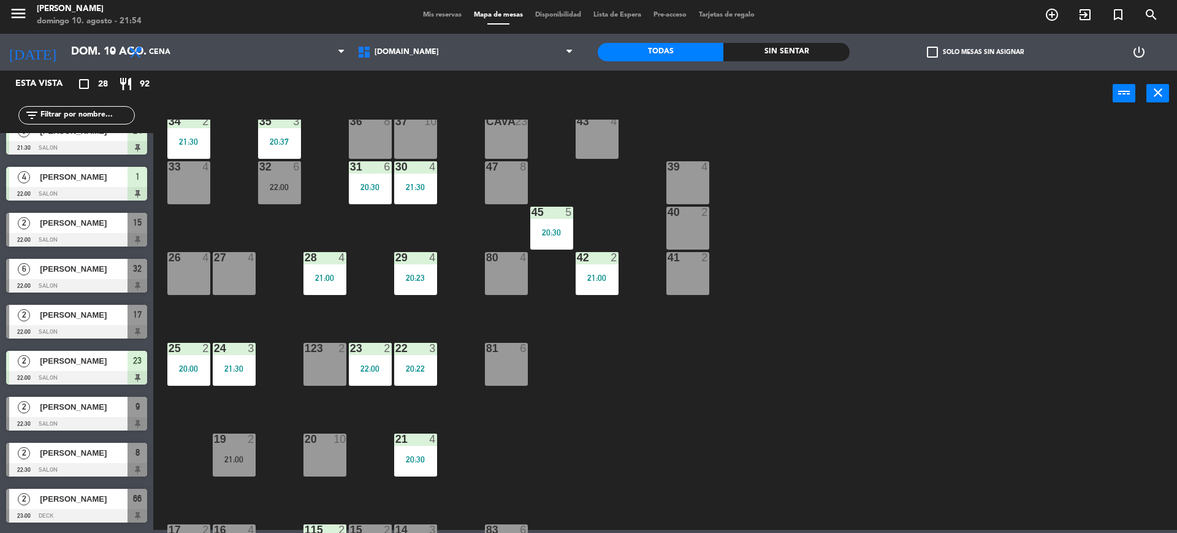
click at [918, 281] on div "34 2 21:30 35 3 20:37 36 8 43 4 37 10 CAVA 23 33 4 32 6 22:00 31 6 20:30 30 4 2…" at bounding box center [671, 326] width 1012 height 413
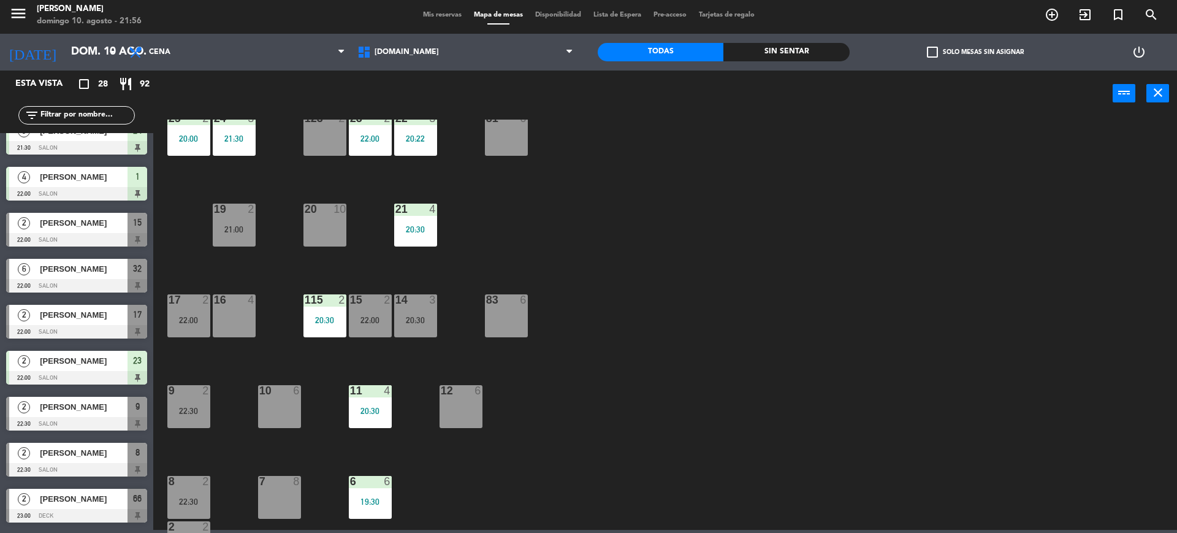
scroll to position [332, 0]
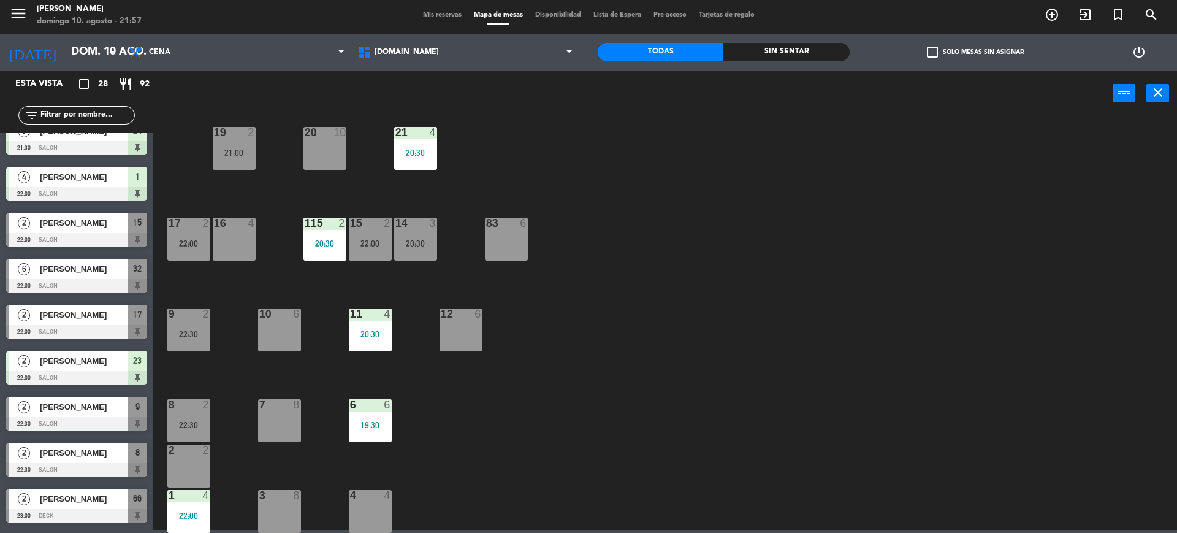
click at [837, 245] on div "34 2 21:30 35 3 20:37 36 8 43 4 37 10 CAVA 23 33 4 32 6 22:00 31 6 20:30 30 4 2…" at bounding box center [671, 326] width 1012 height 413
